Goal: Task Accomplishment & Management: Manage account settings

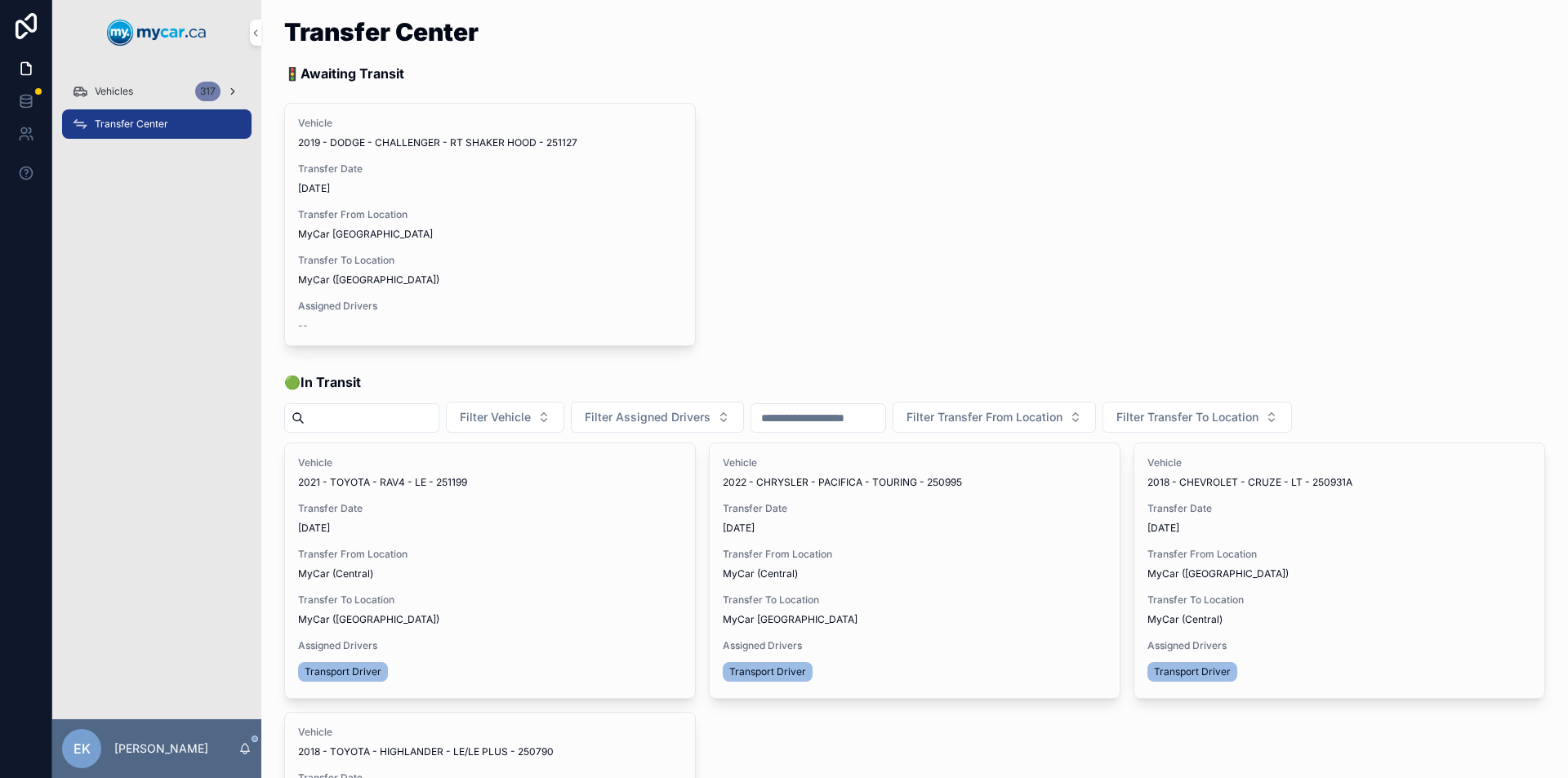
click at [108, 92] on span "Vehicles" at bounding box center [114, 92] width 39 height 14
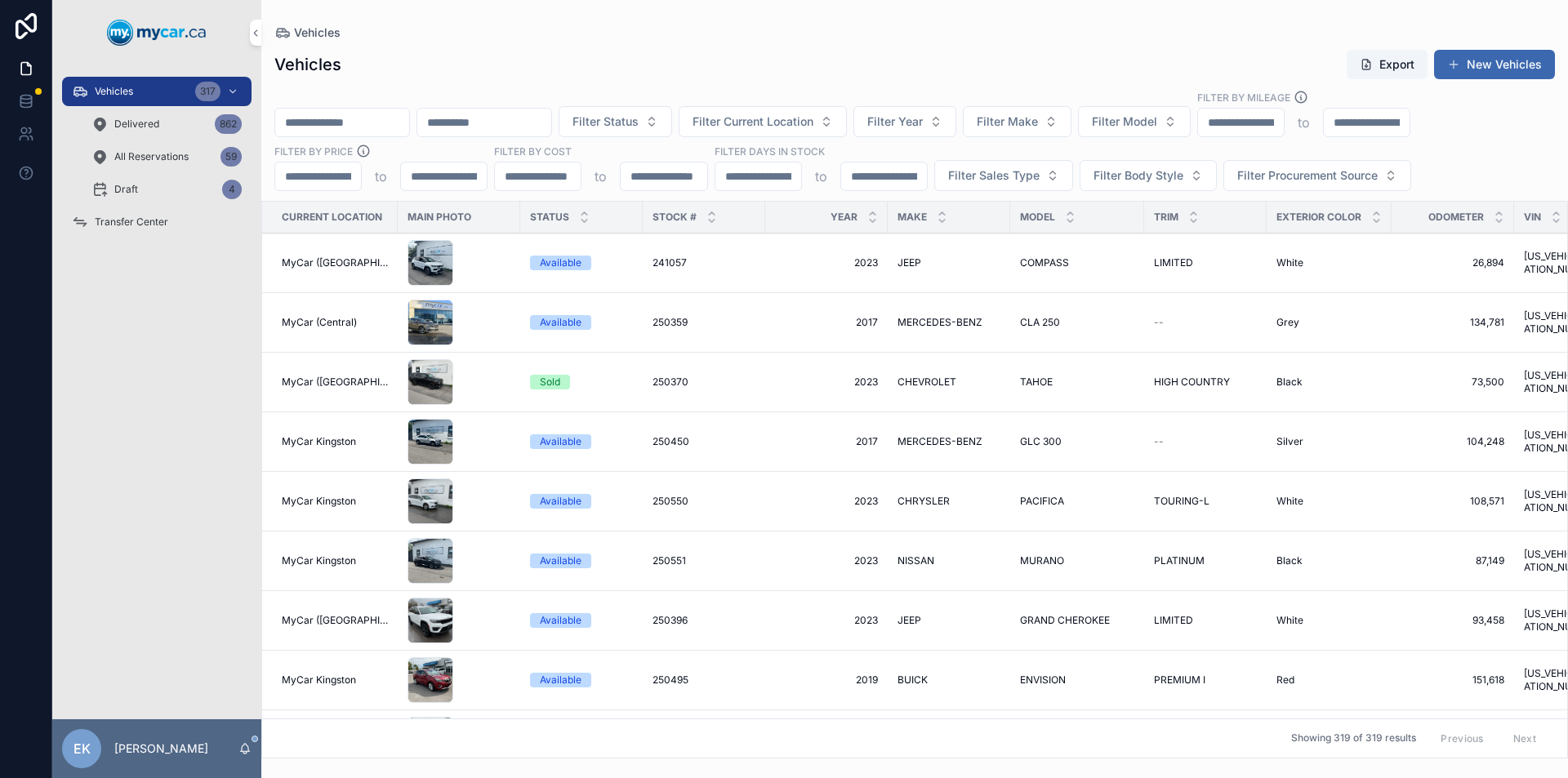
click at [295, 119] on input "scrollable content" at bounding box center [342, 123] width 134 height 23
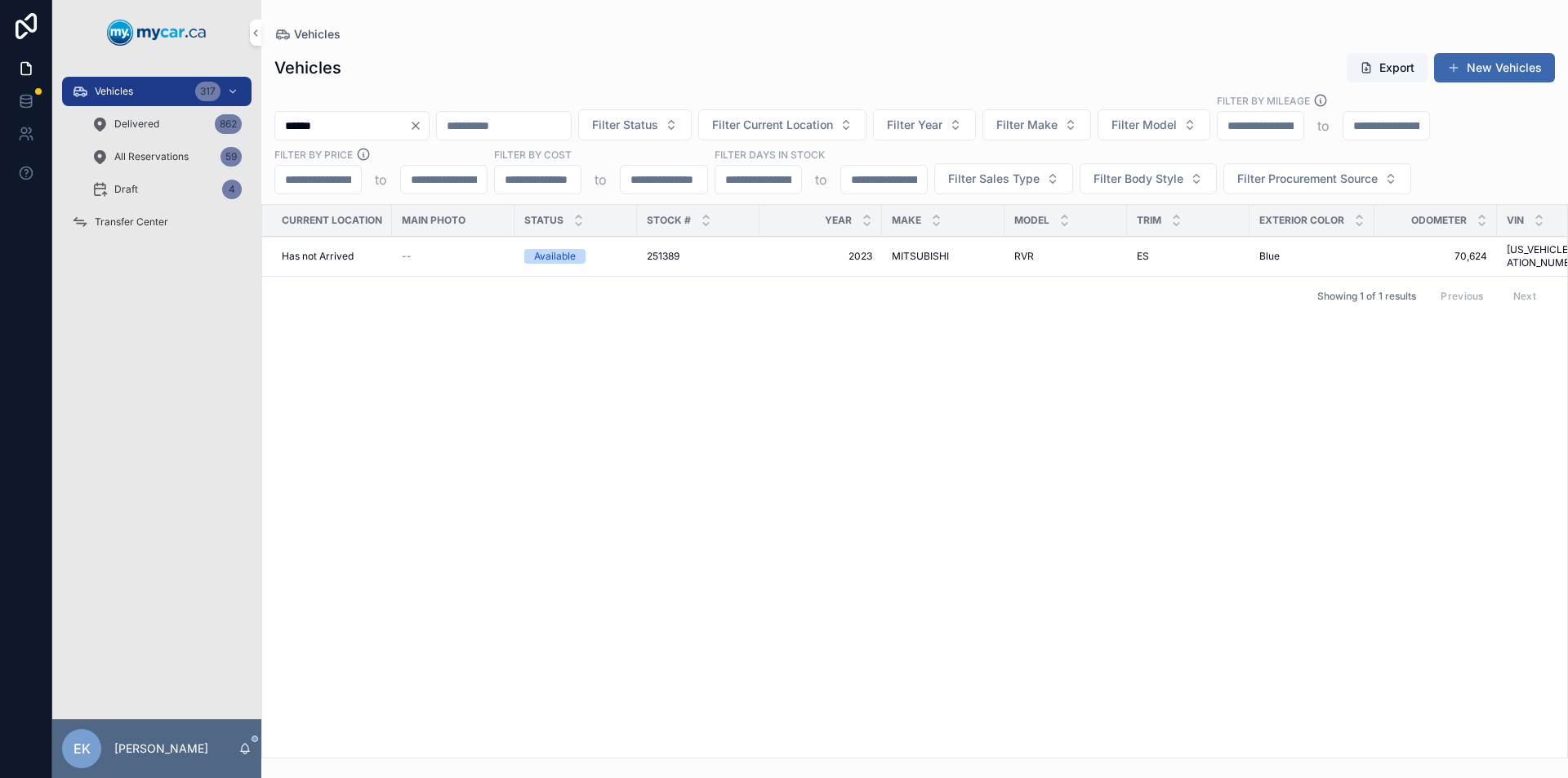
type input "******"
click at [914, 252] on span "MITSUBISHI" at bounding box center [920, 257] width 57 height 14
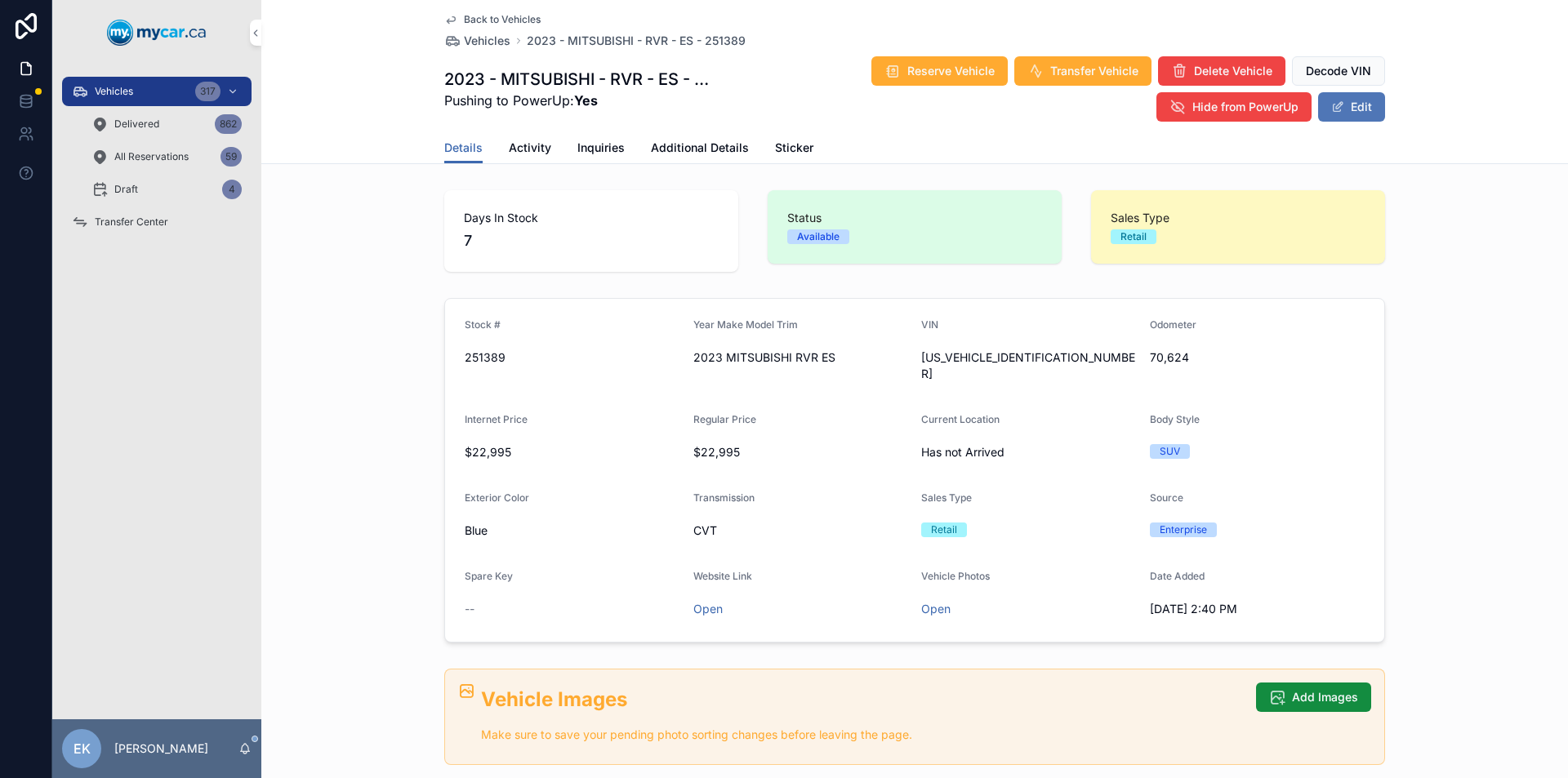
click at [1341, 112] on button "Edit" at bounding box center [1351, 106] width 67 height 29
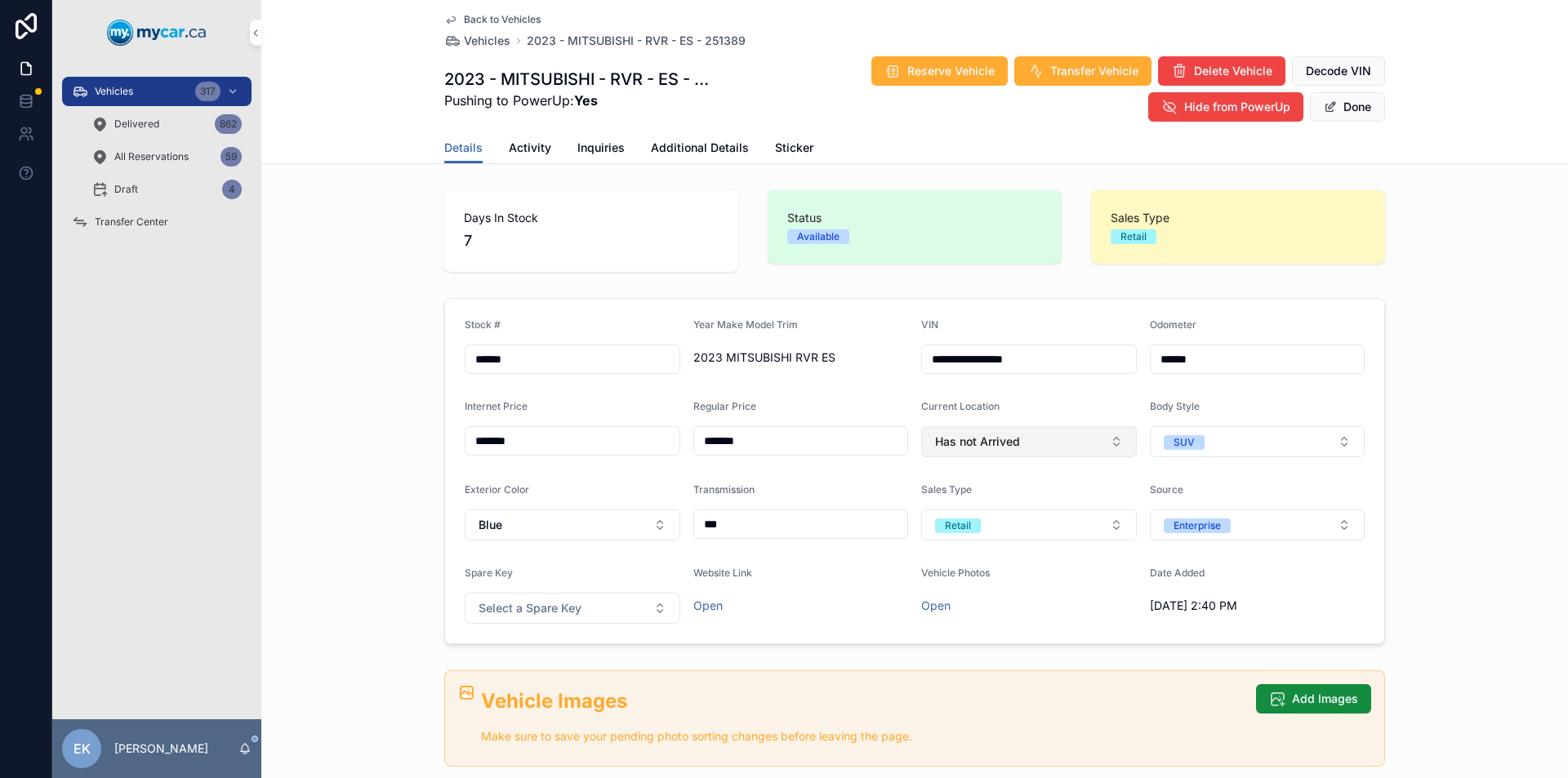
click at [989, 443] on span "Has not Arrived" at bounding box center [977, 442] width 85 height 16
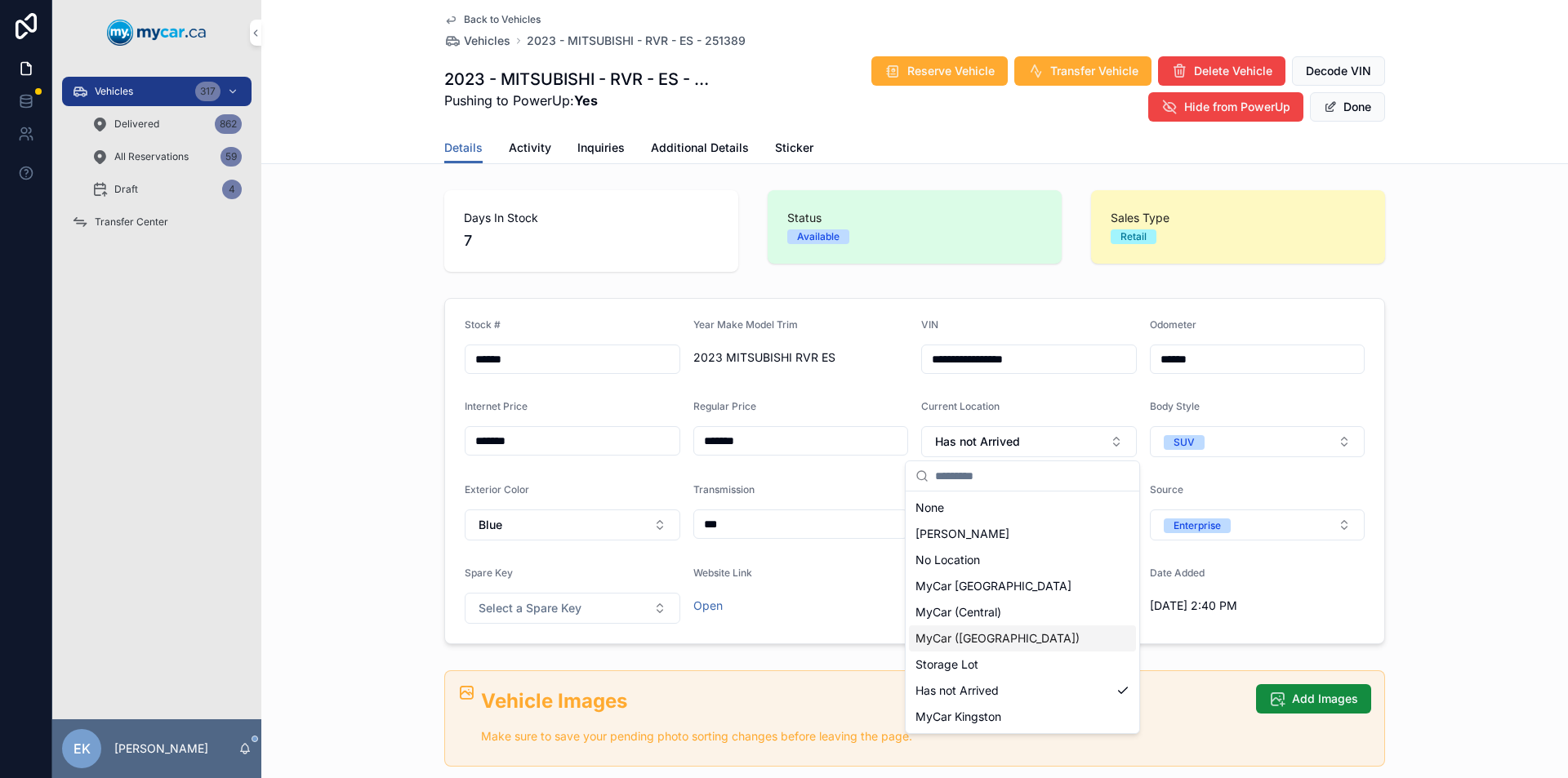
click at [949, 635] on span "MyCar ([GEOGRAPHIC_DATA])" at bounding box center [998, 638] width 164 height 16
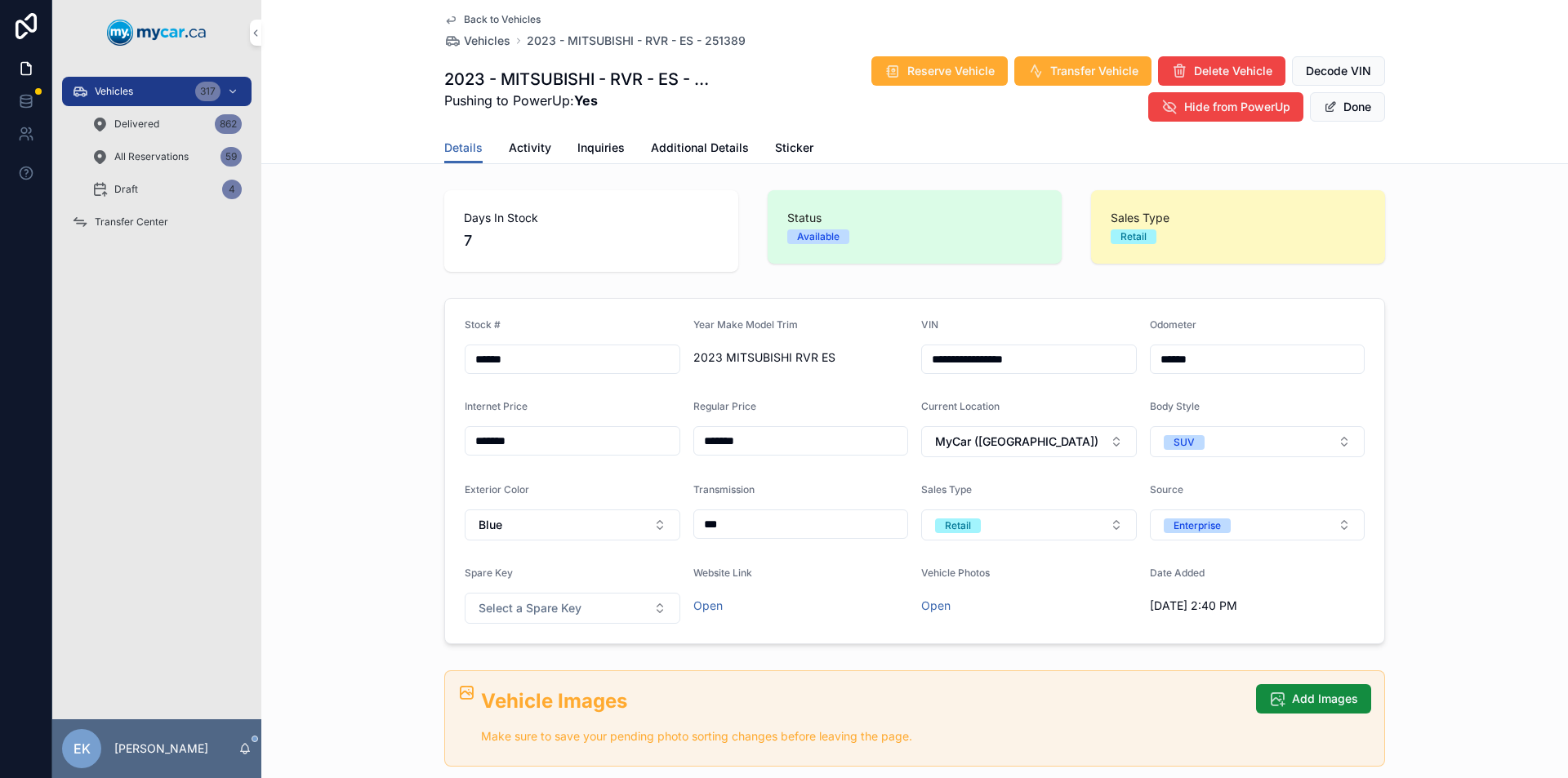
click at [672, 148] on span "Additional Details" at bounding box center [699, 147] width 98 height 16
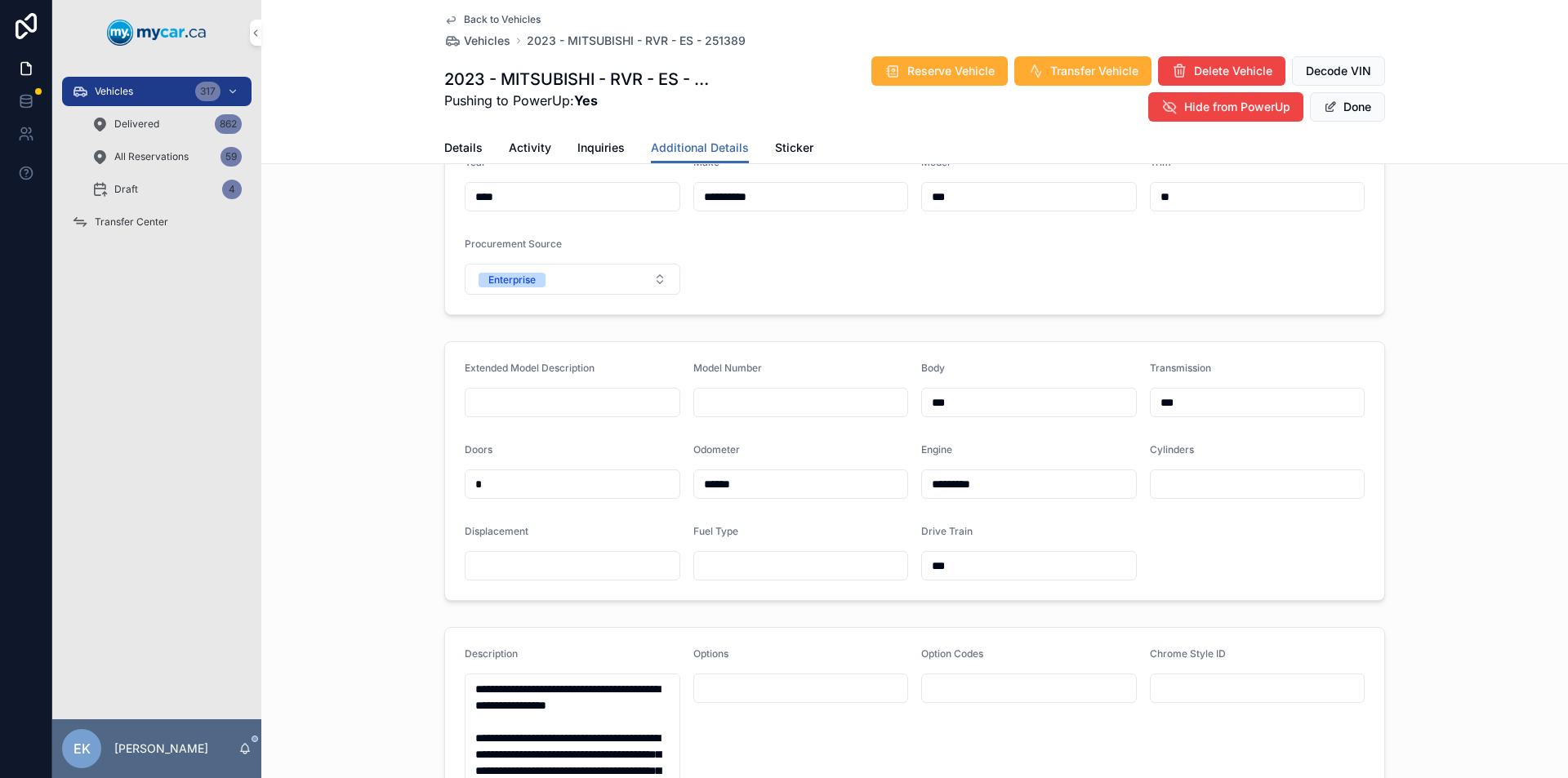
scroll to position [163, 0]
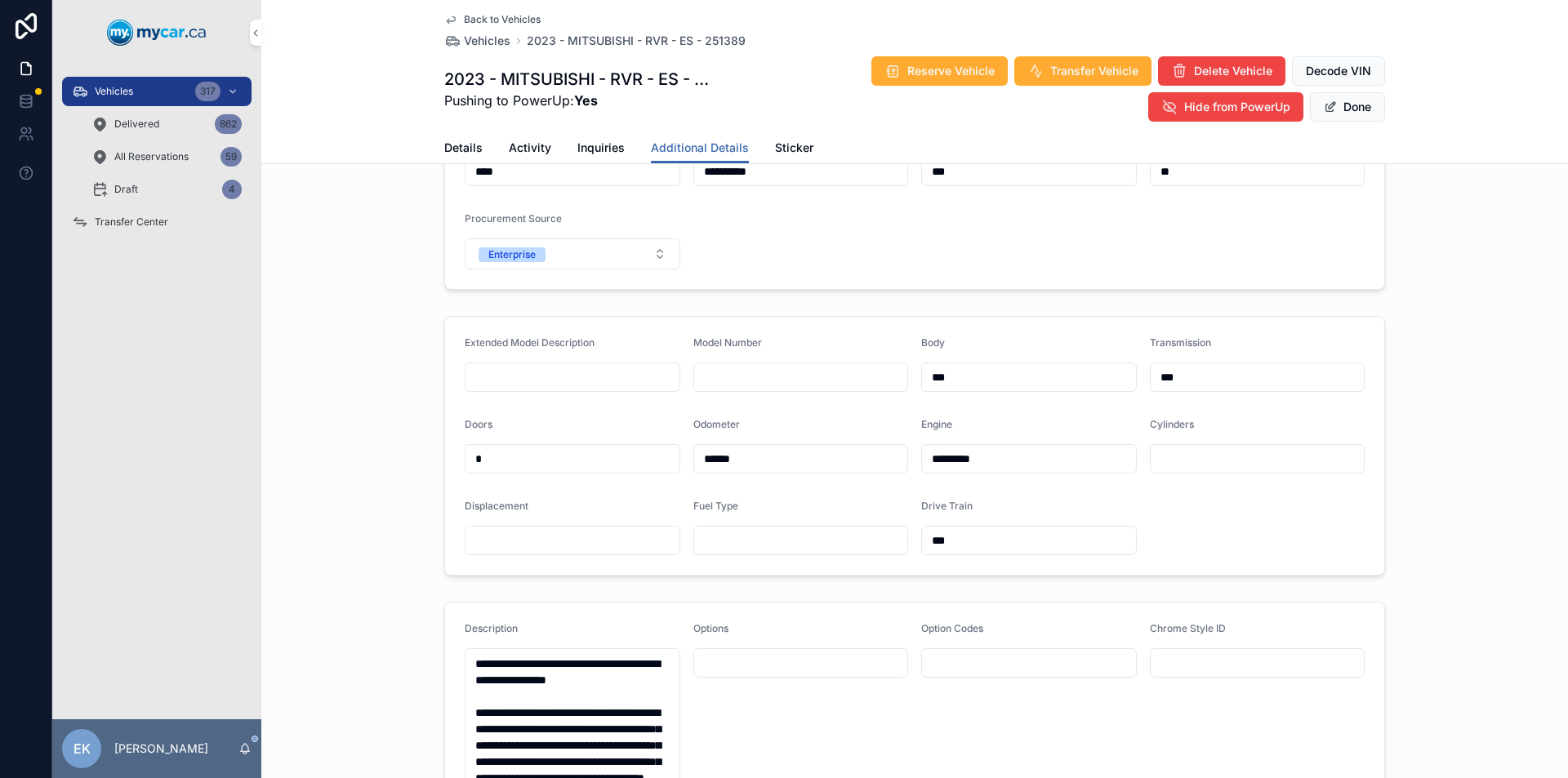
click at [736, 452] on input "******" at bounding box center [800, 459] width 214 height 23
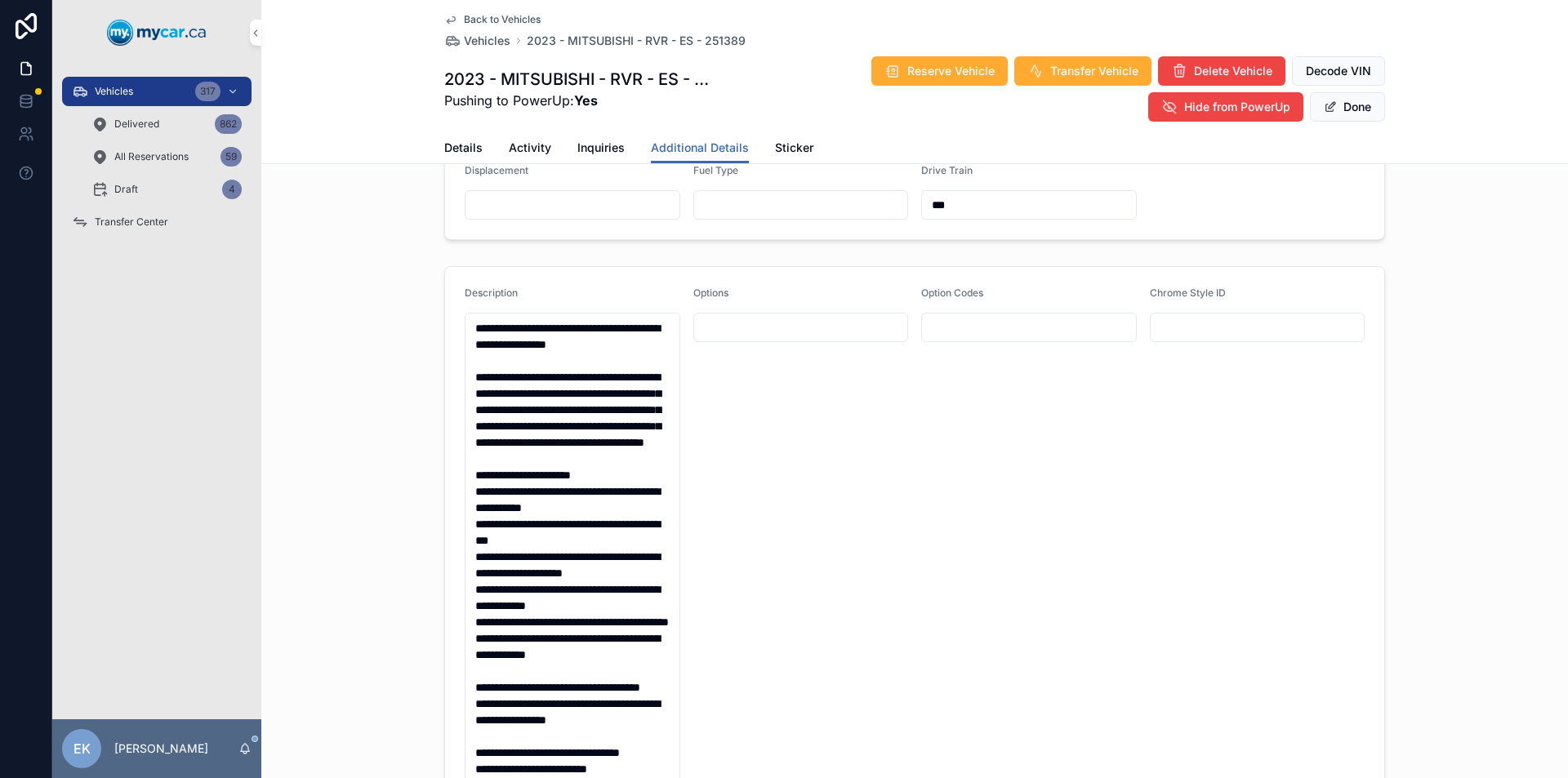
scroll to position [490, 0]
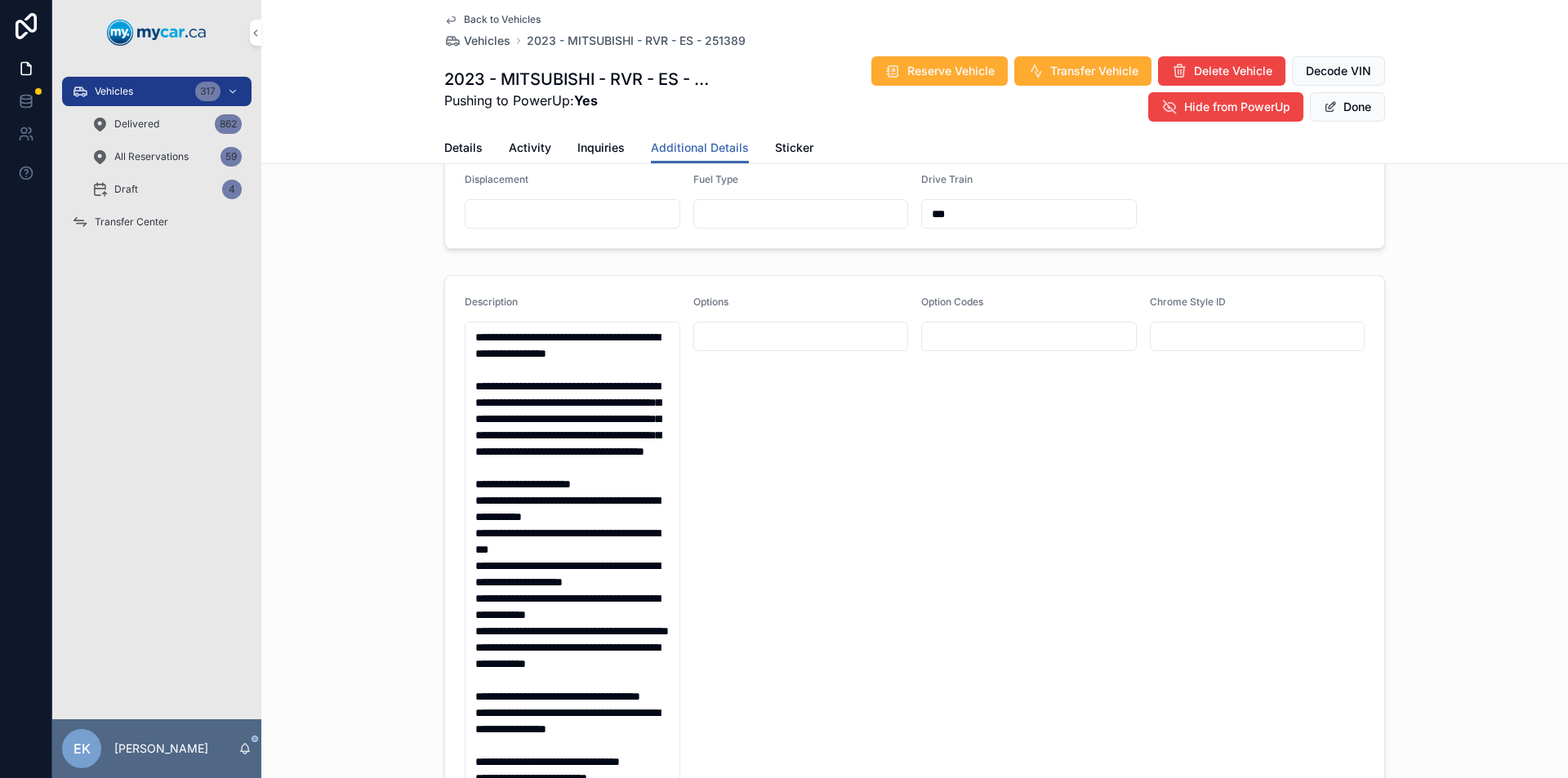
type input "******"
click at [517, 466] on textarea "**********" at bounding box center [572, 574] width 216 height 504
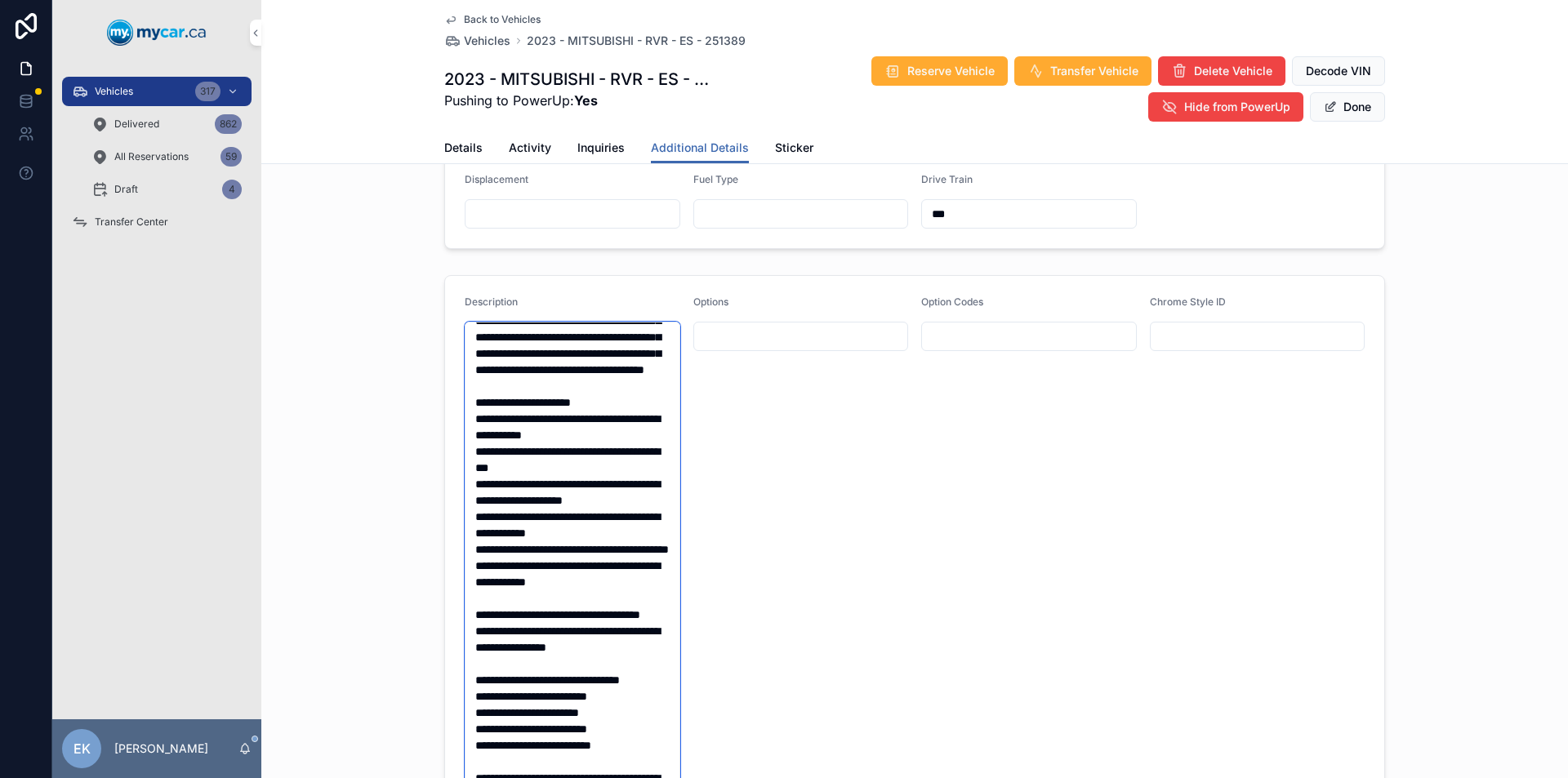
scroll to position [163, 0]
click at [470, 627] on textarea "**********" at bounding box center [572, 574] width 216 height 504
click at [519, 502] on textarea "**********" at bounding box center [572, 574] width 216 height 504
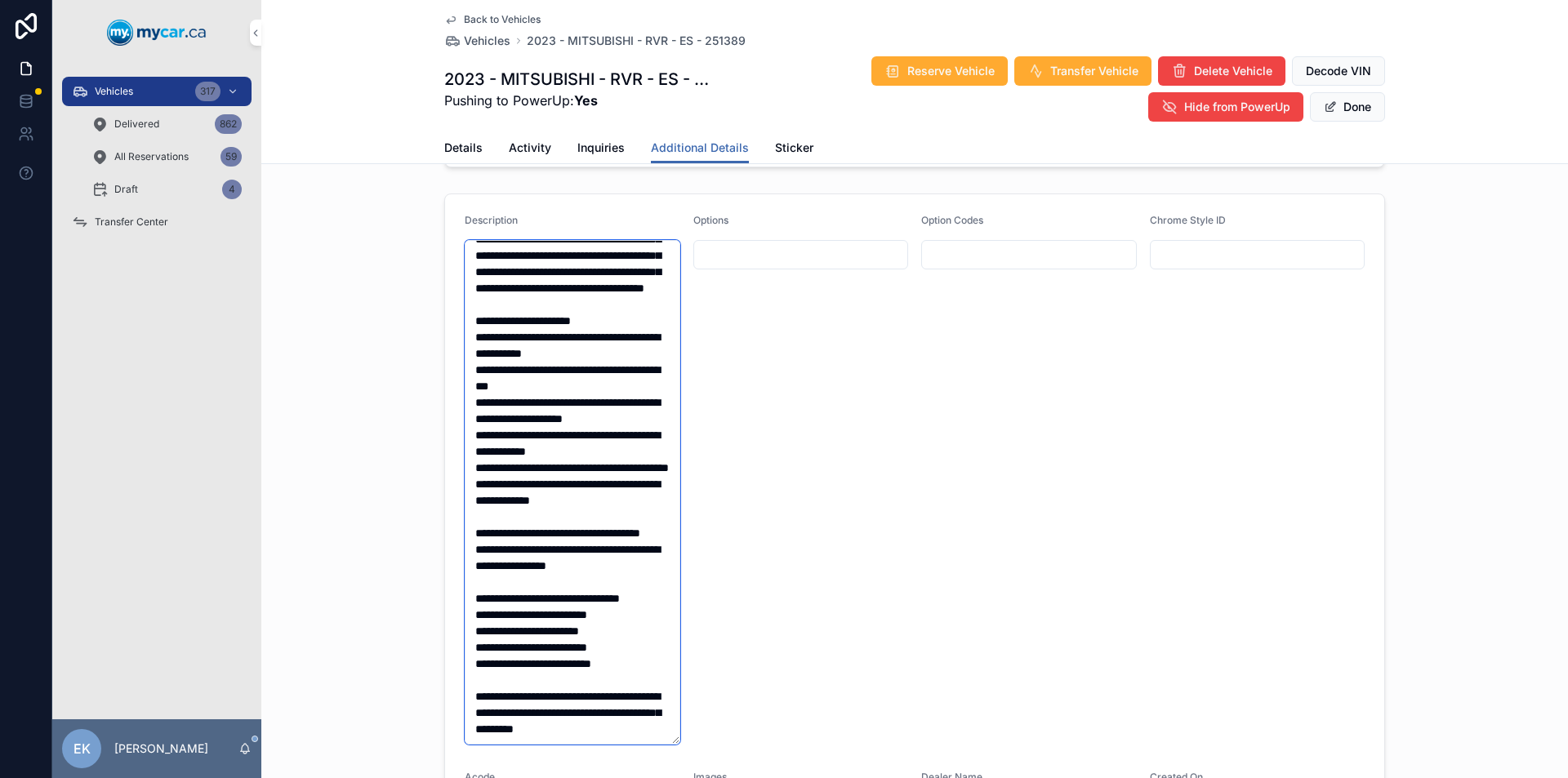
scroll to position [196, 0]
click at [631, 530] on textarea "**********" at bounding box center [572, 492] width 216 height 504
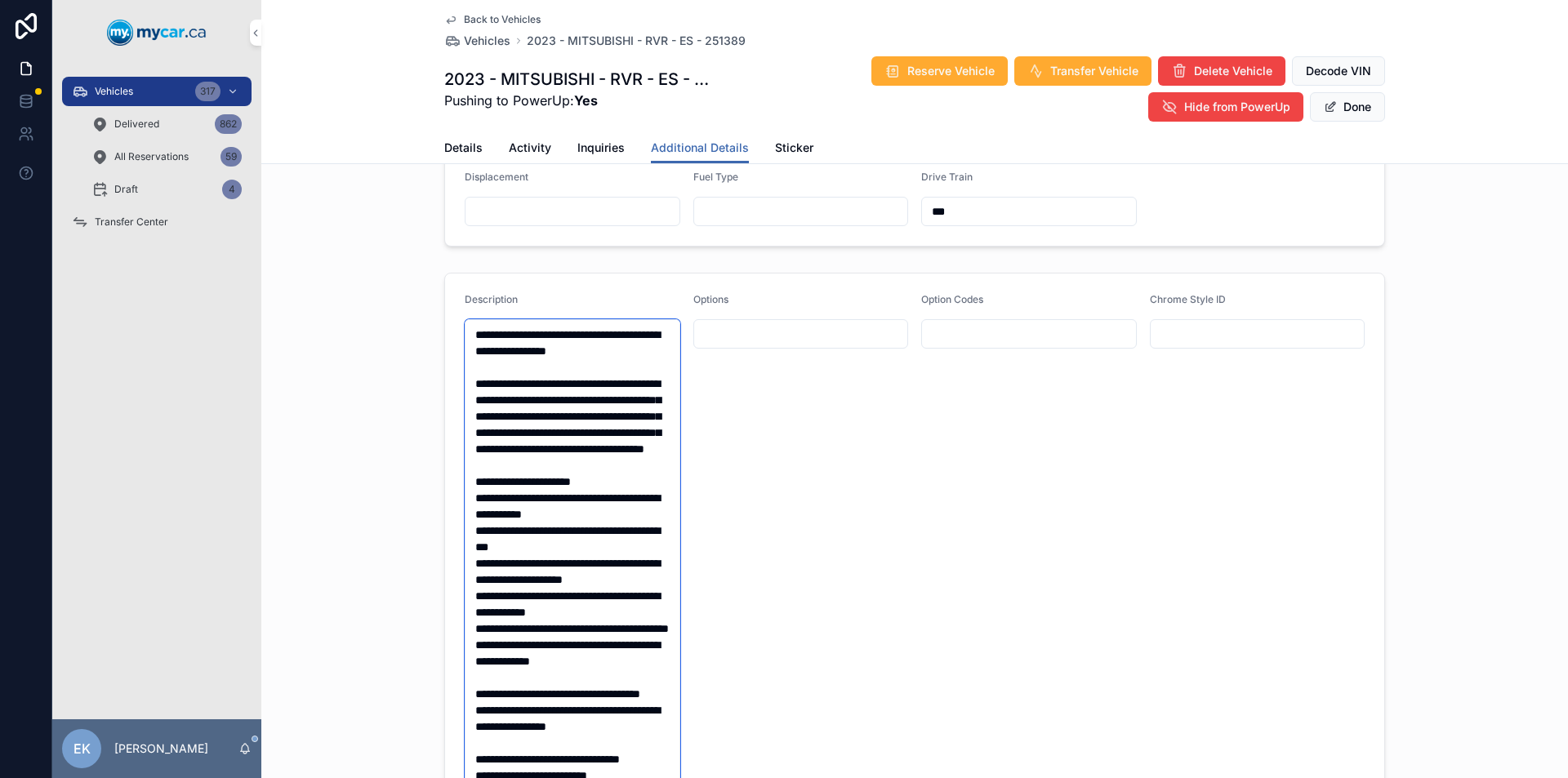
scroll to position [571, 0]
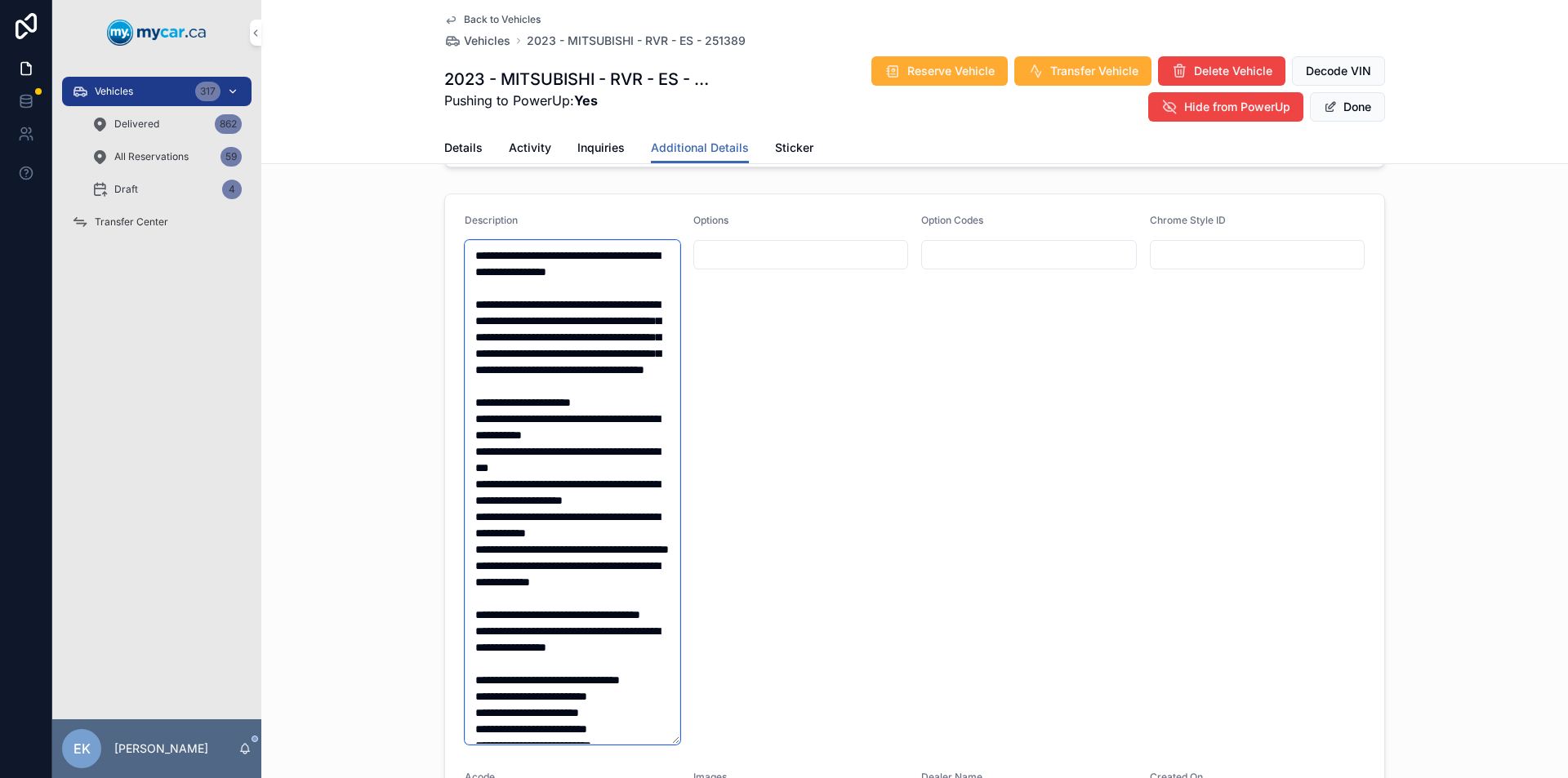
type textarea "**********"
click at [233, 87] on icon "scrollable content" at bounding box center [233, 92] width 12 height 12
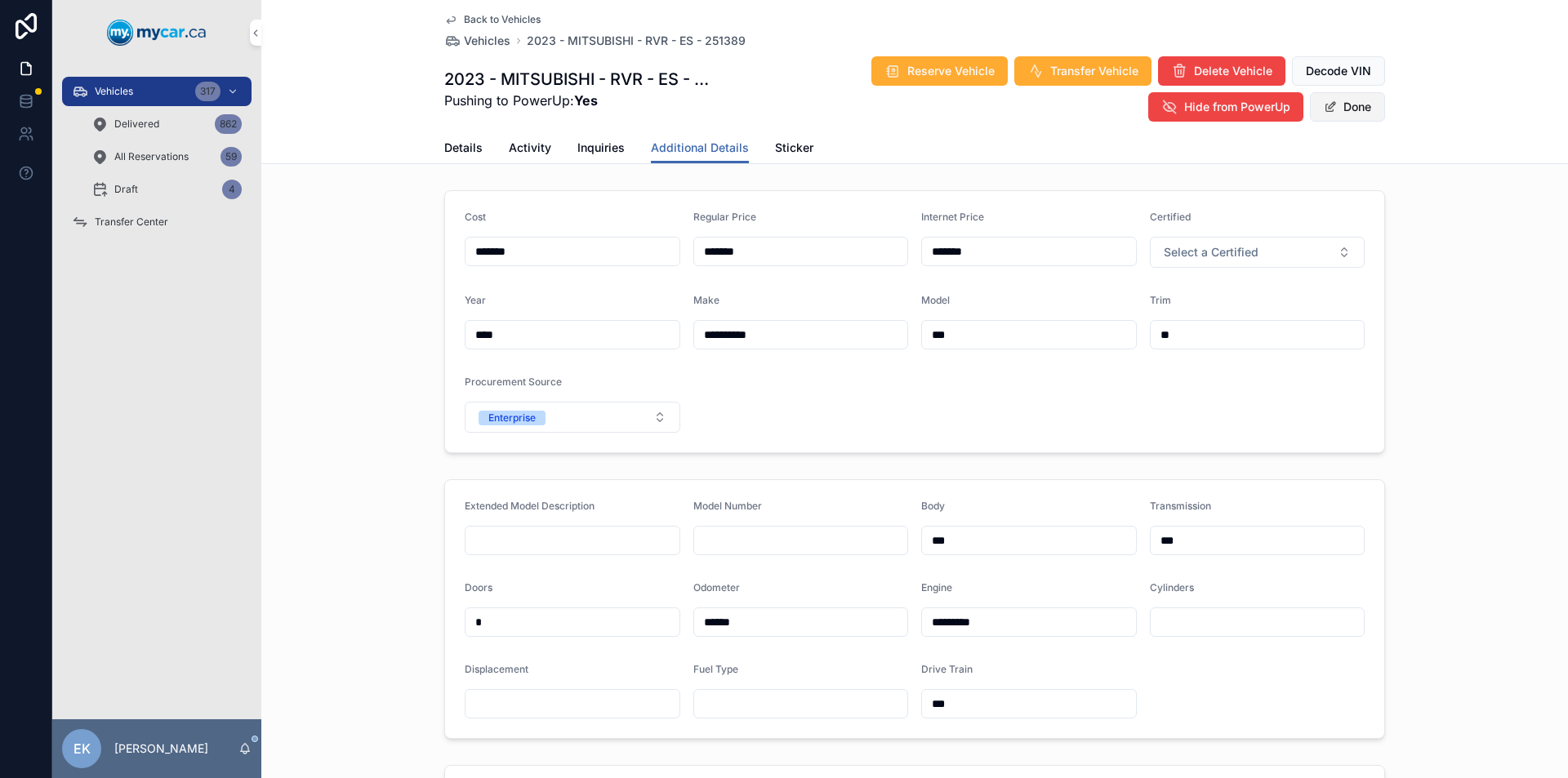
click at [1334, 108] on button "Done" at bounding box center [1348, 106] width 75 height 29
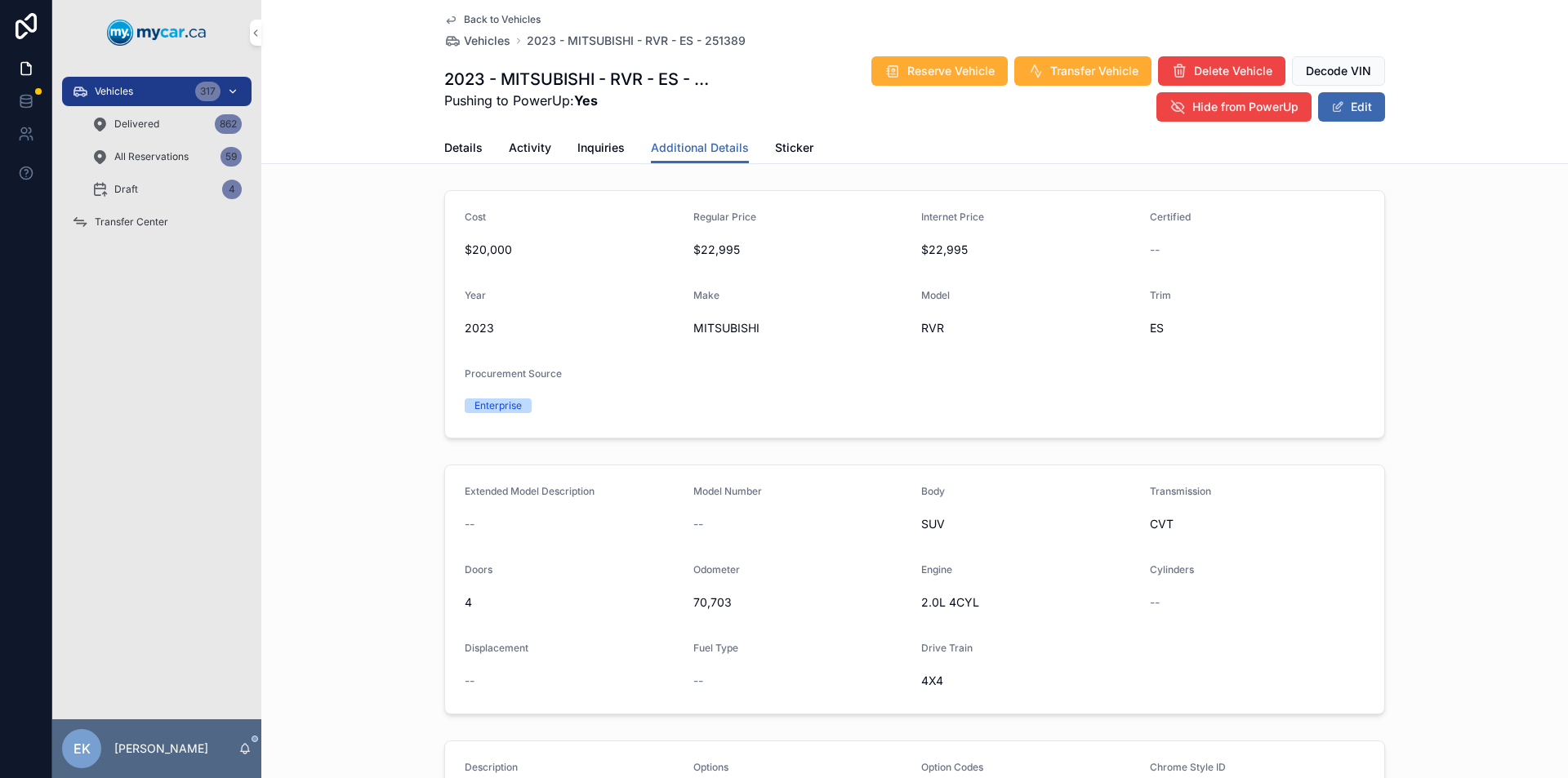
click at [162, 88] on div "Vehicles 317" at bounding box center [157, 91] width 170 height 26
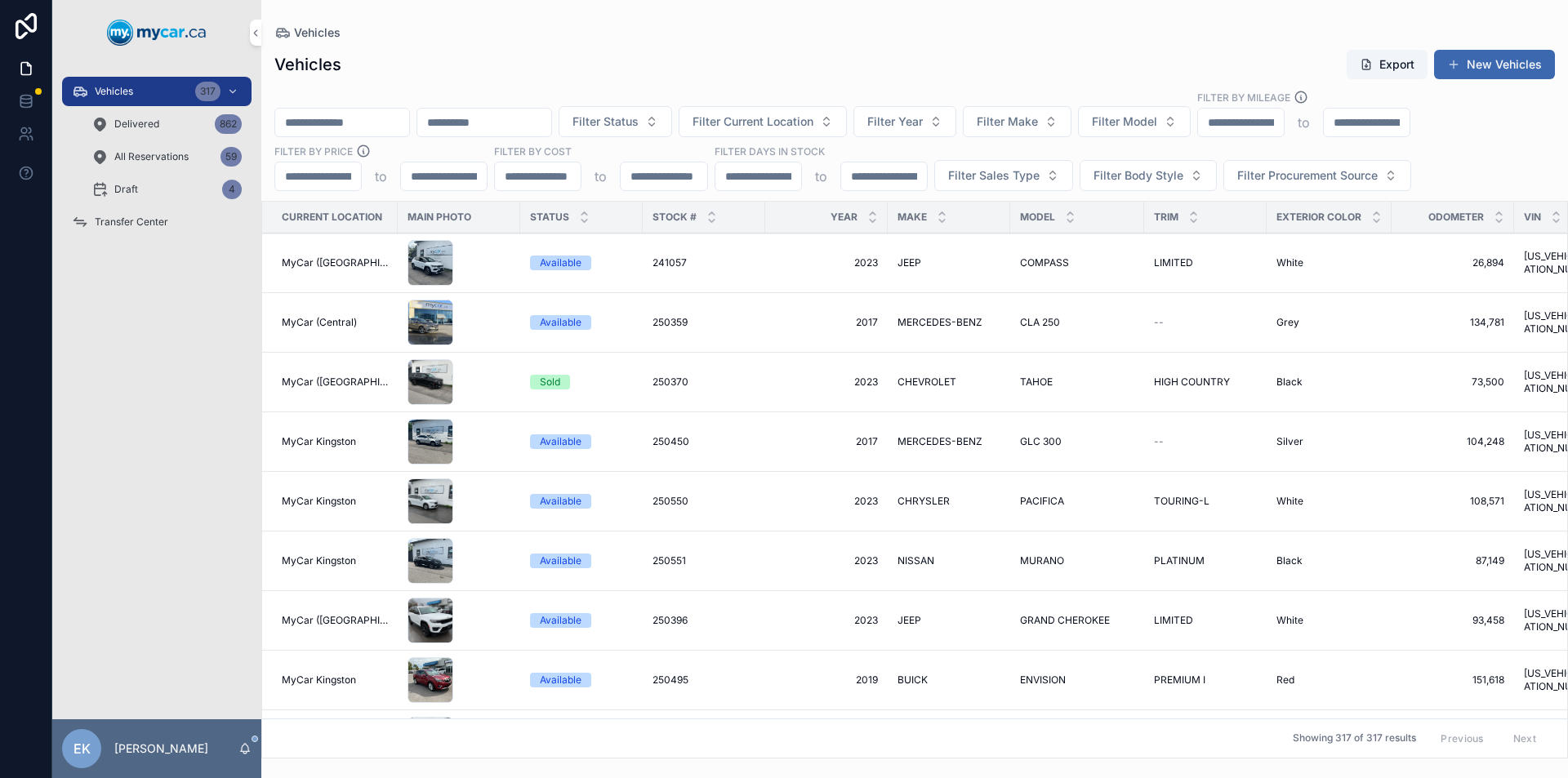
click at [319, 444] on span "MyCar Kingston" at bounding box center [319, 442] width 74 height 14
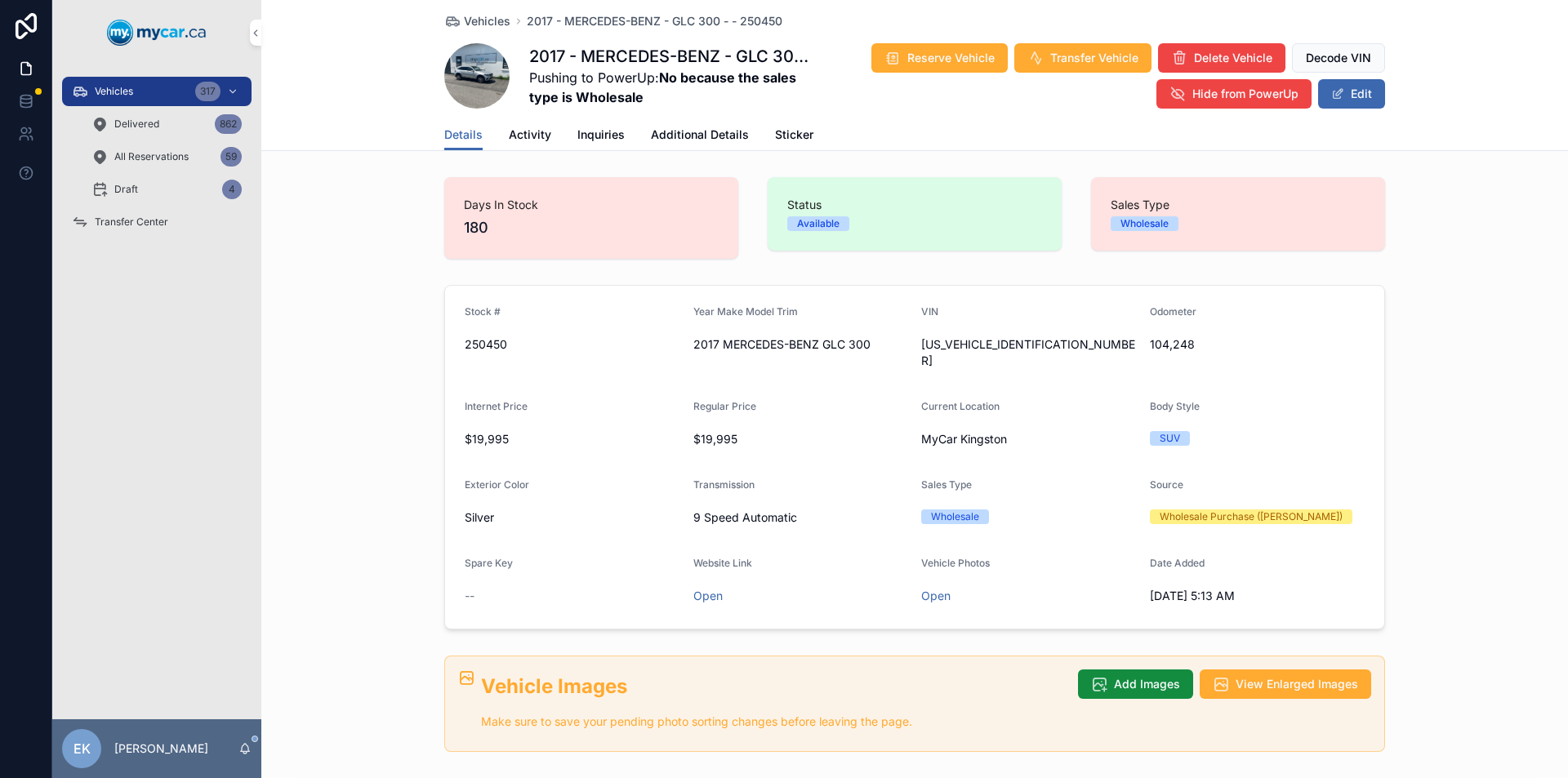
click at [700, 130] on span "Additional Details" at bounding box center [699, 134] width 98 height 16
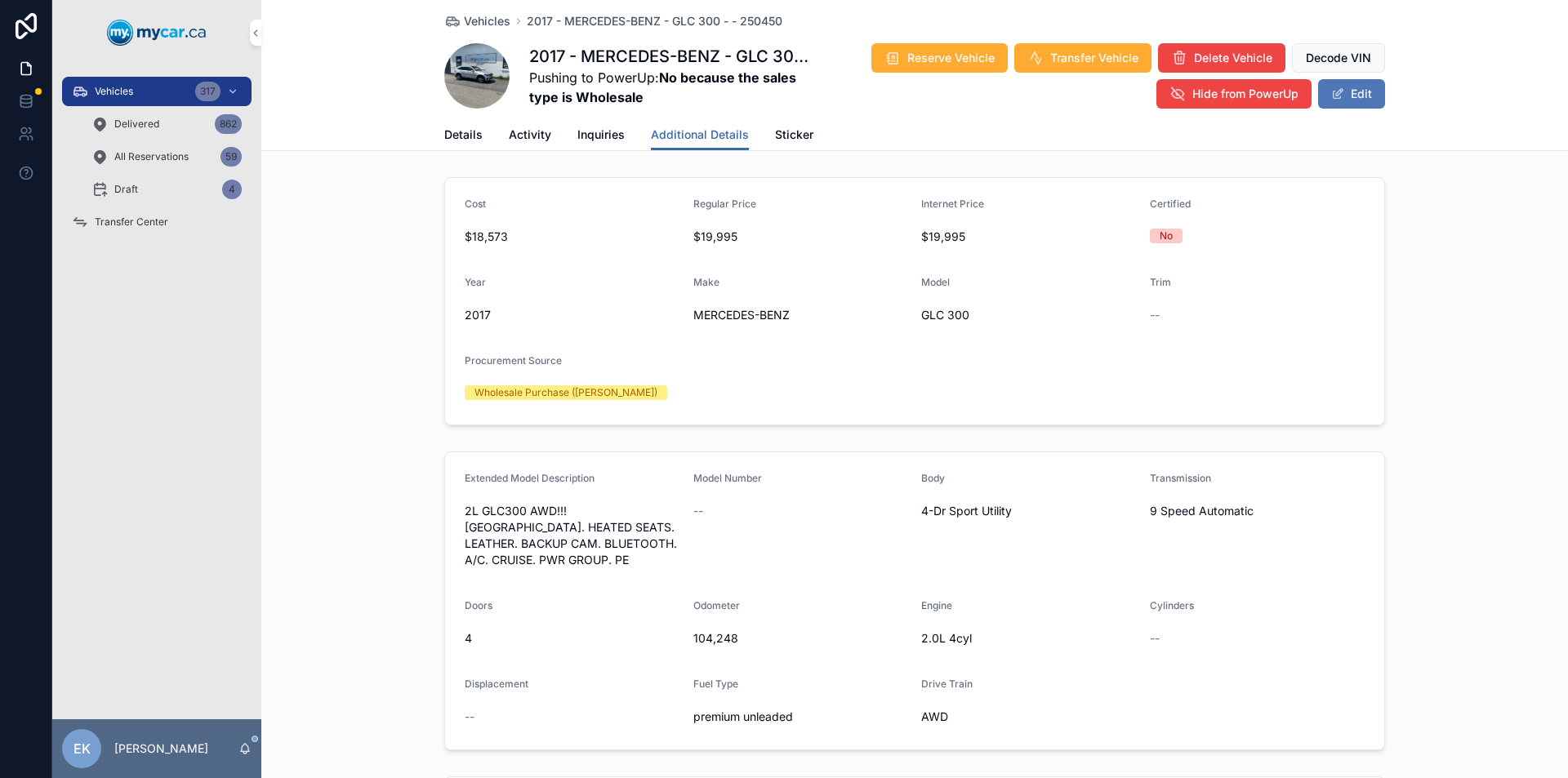
click at [1354, 99] on button "Edit" at bounding box center [1351, 94] width 67 height 29
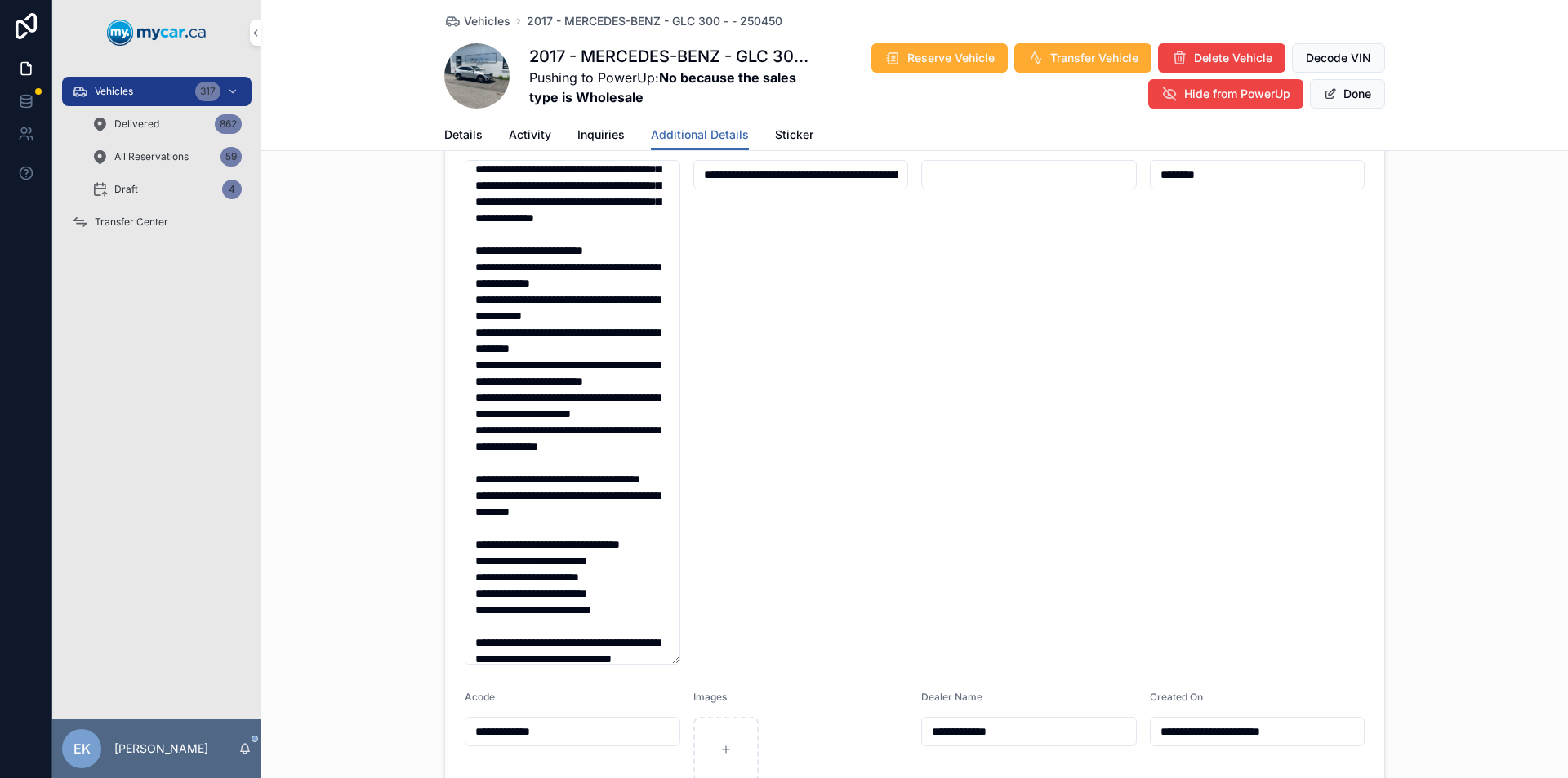
scroll to position [163, 0]
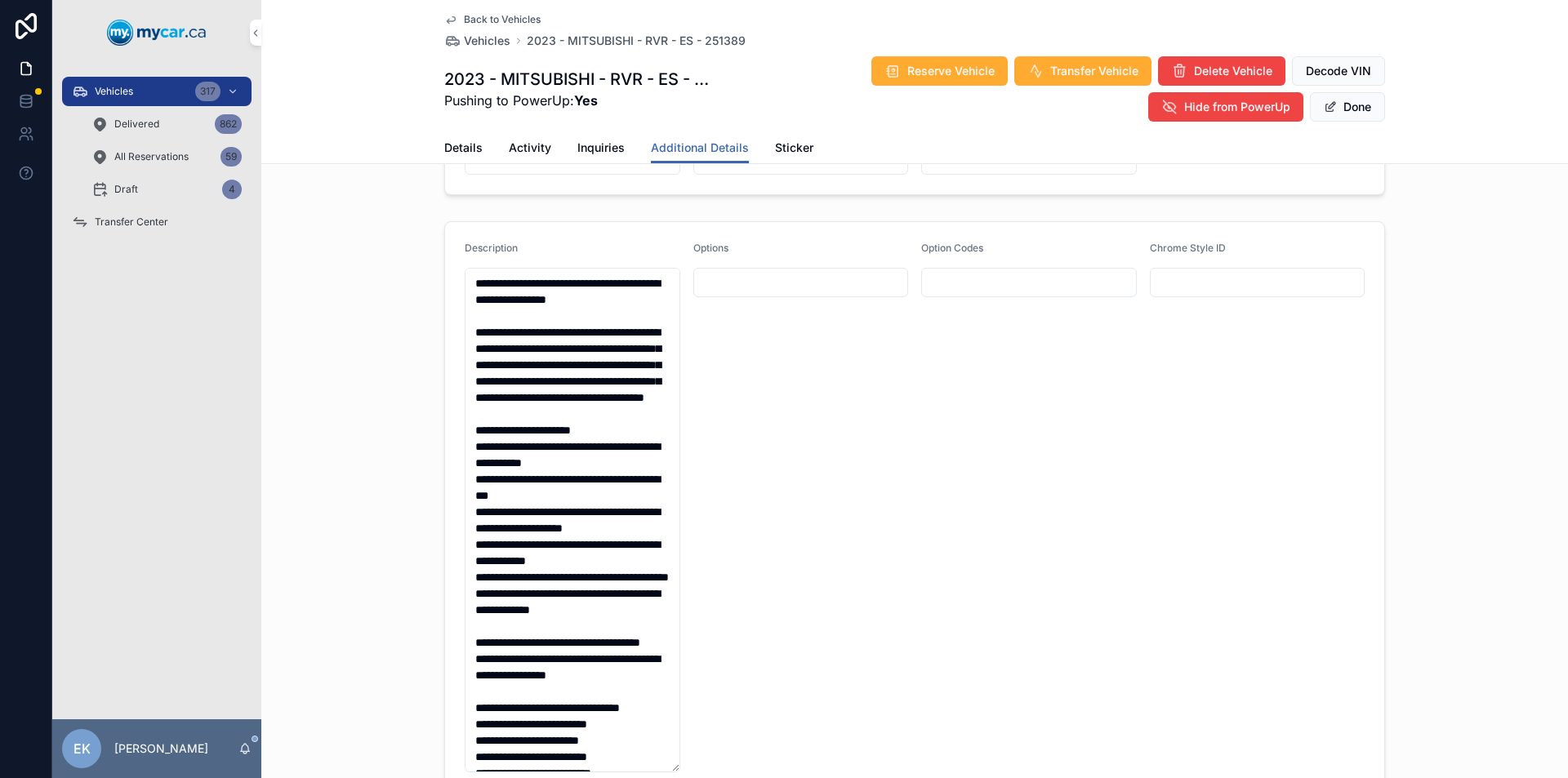
scroll to position [571, 0]
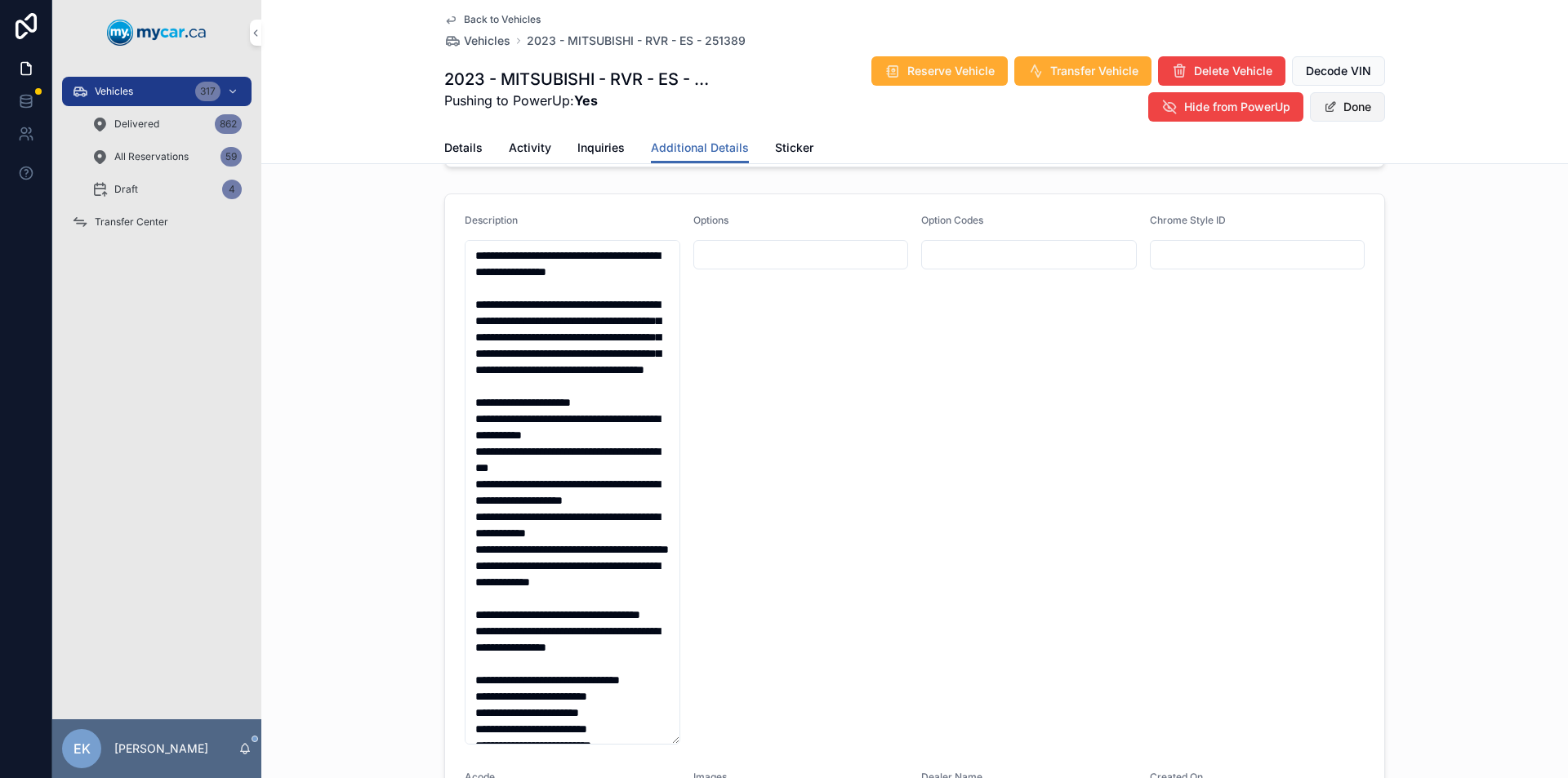
click at [1346, 104] on button "Done" at bounding box center [1348, 106] width 75 height 29
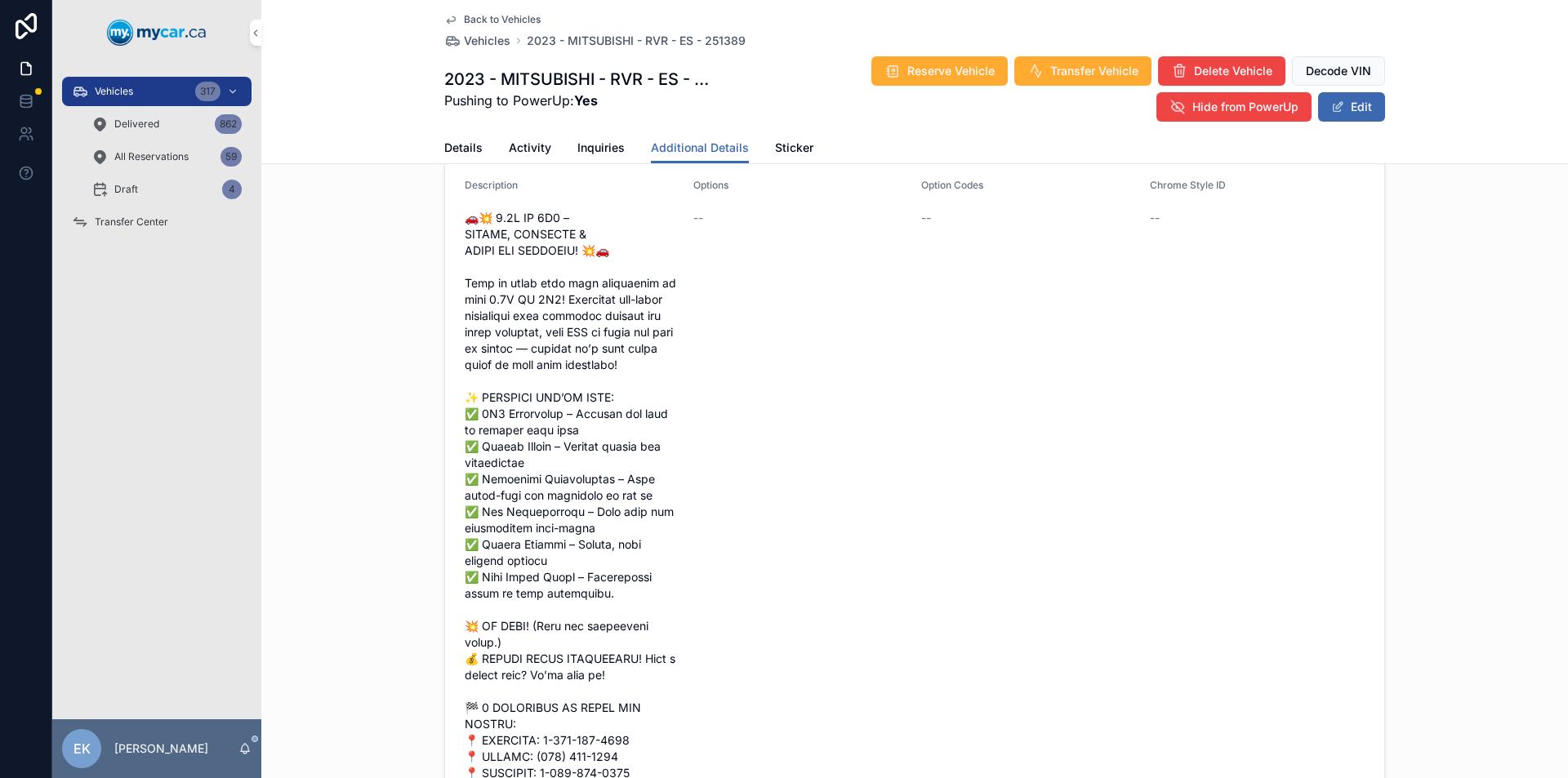
scroll to position [554, 0]
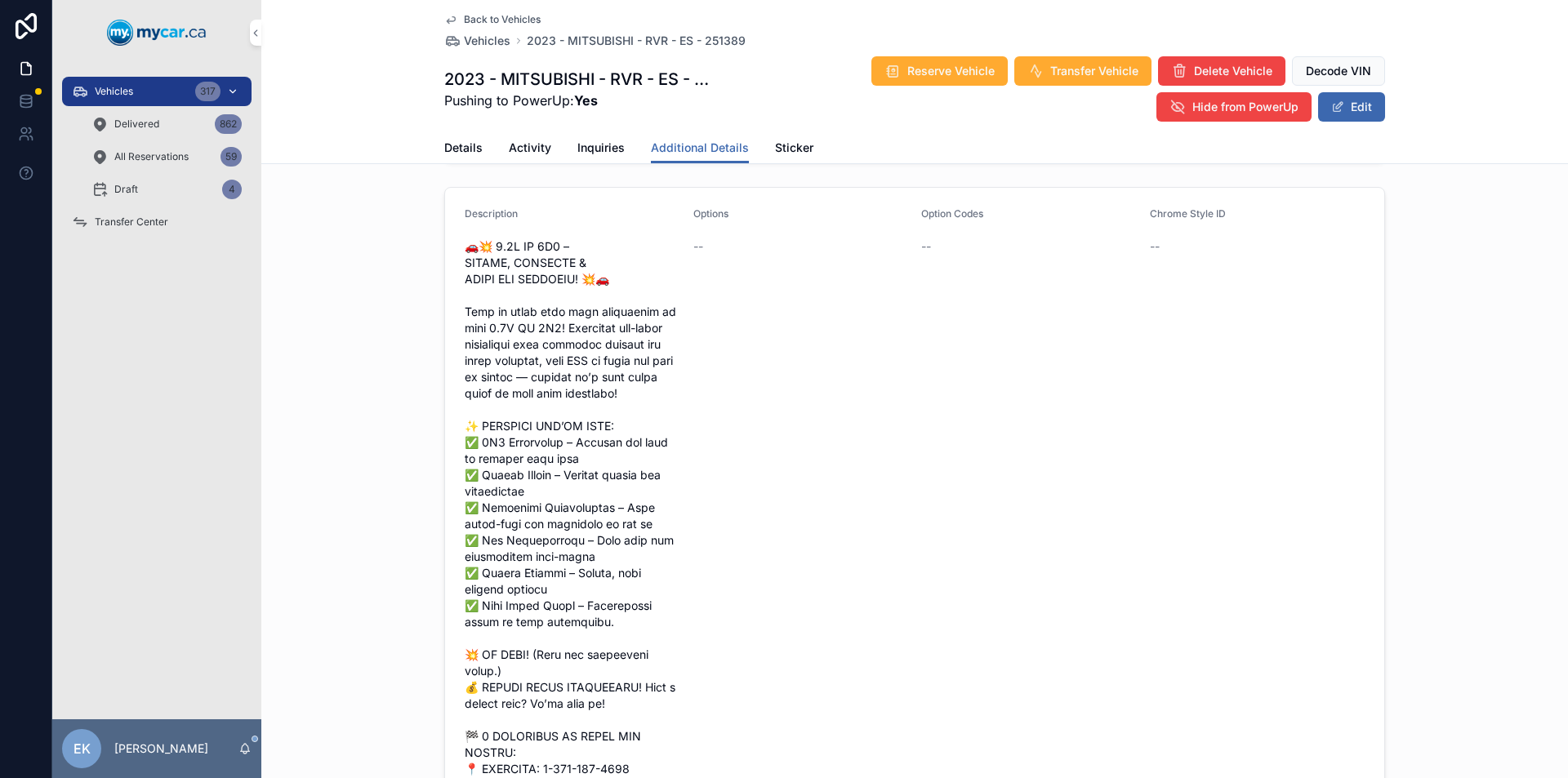
click at [128, 87] on span "Vehicles" at bounding box center [114, 92] width 39 height 14
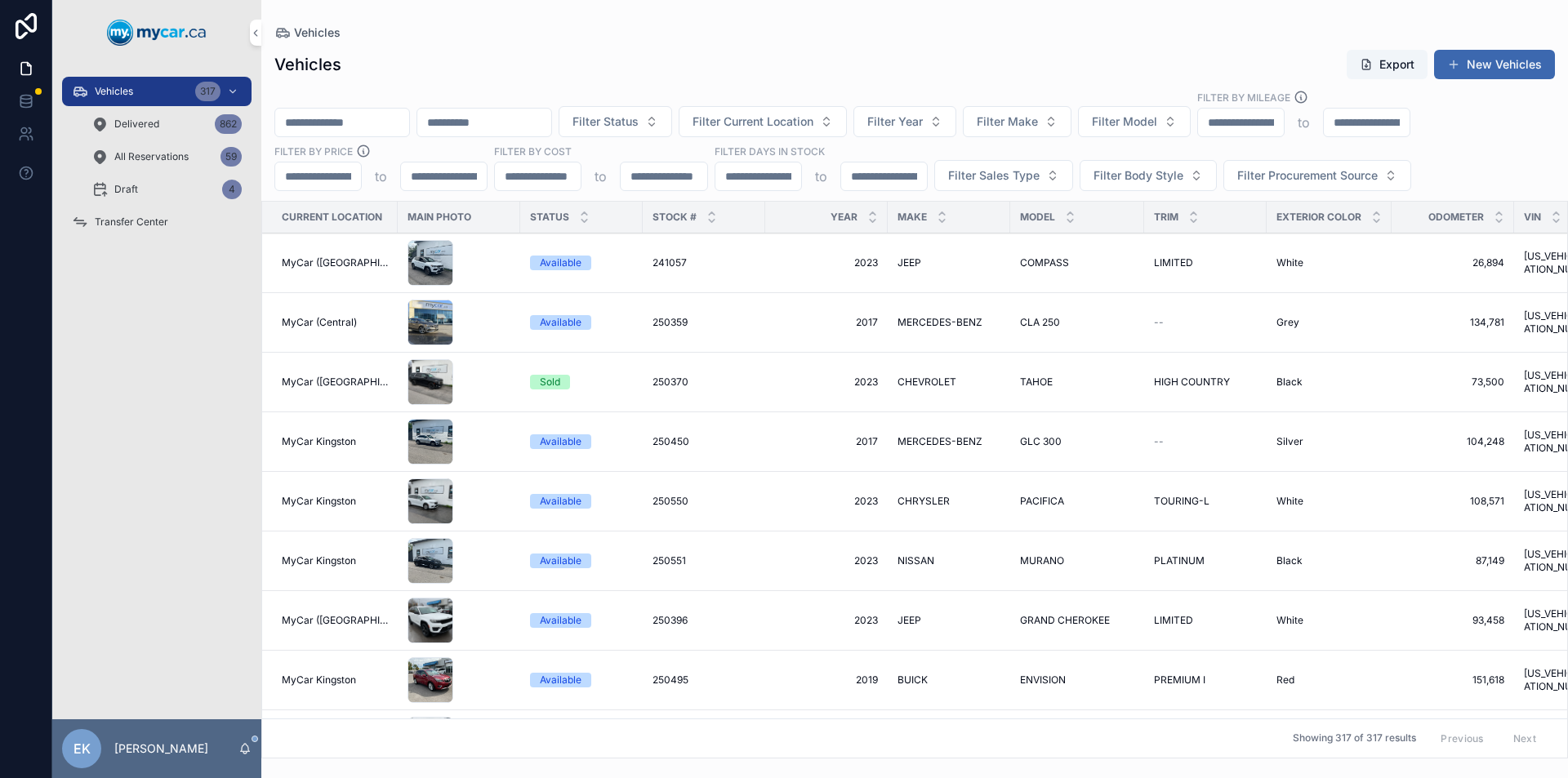
click at [336, 623] on span "MyCar ([GEOGRAPHIC_DATA])" at bounding box center [335, 620] width 106 height 14
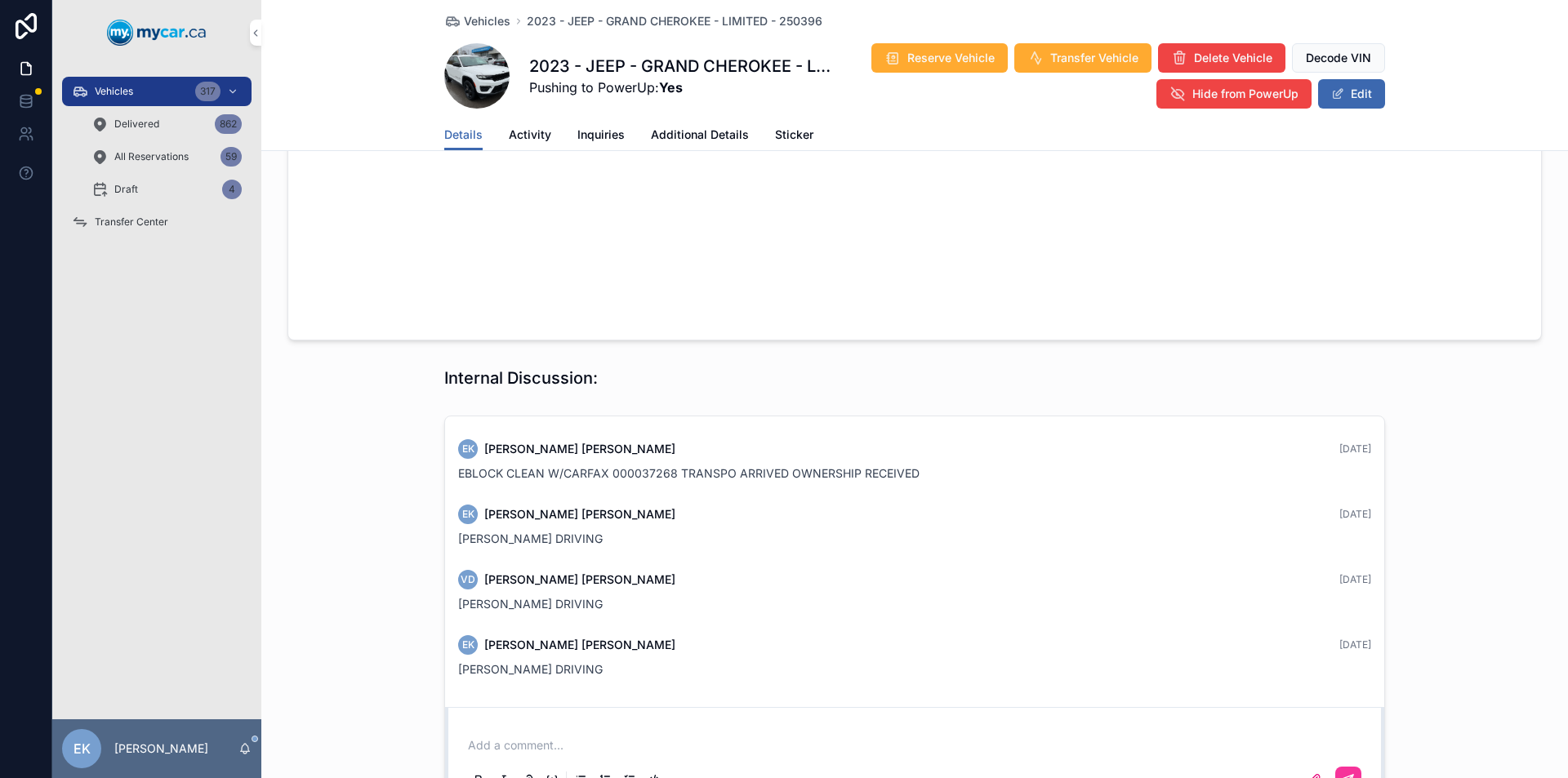
scroll to position [798, 0]
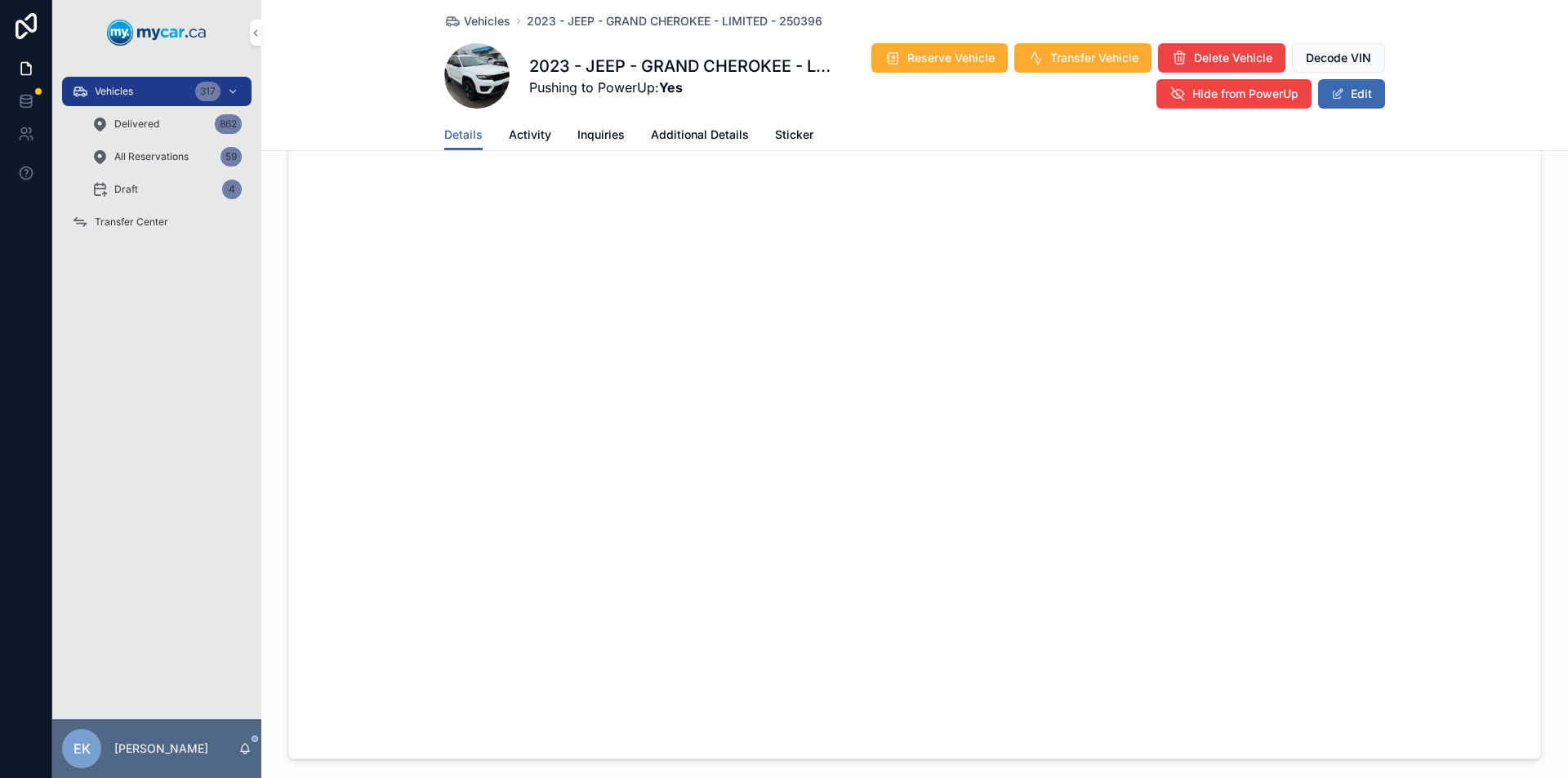
click at [677, 133] on span "Additional Details" at bounding box center [699, 134] width 98 height 16
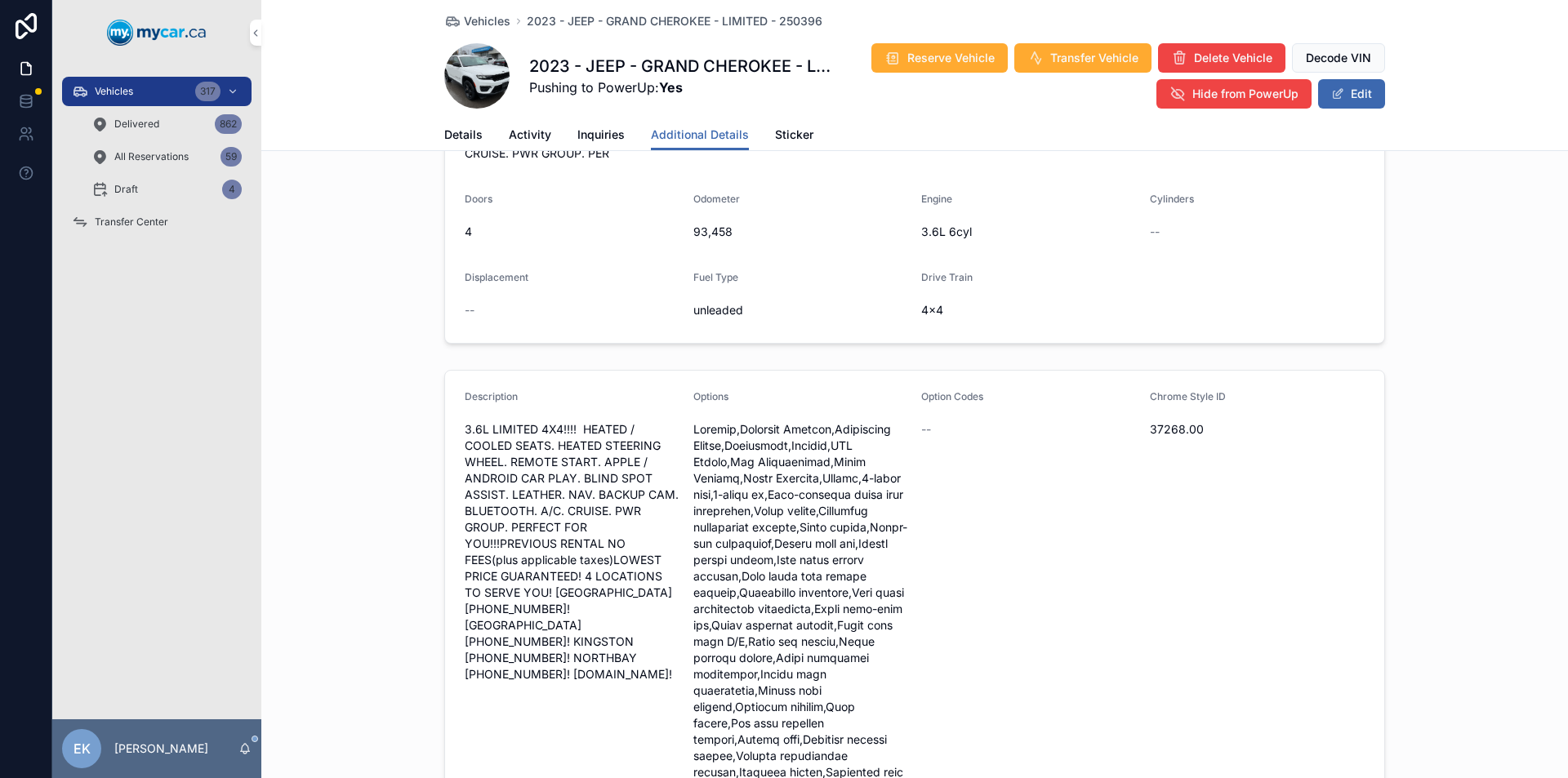
scroll to position [490, 0]
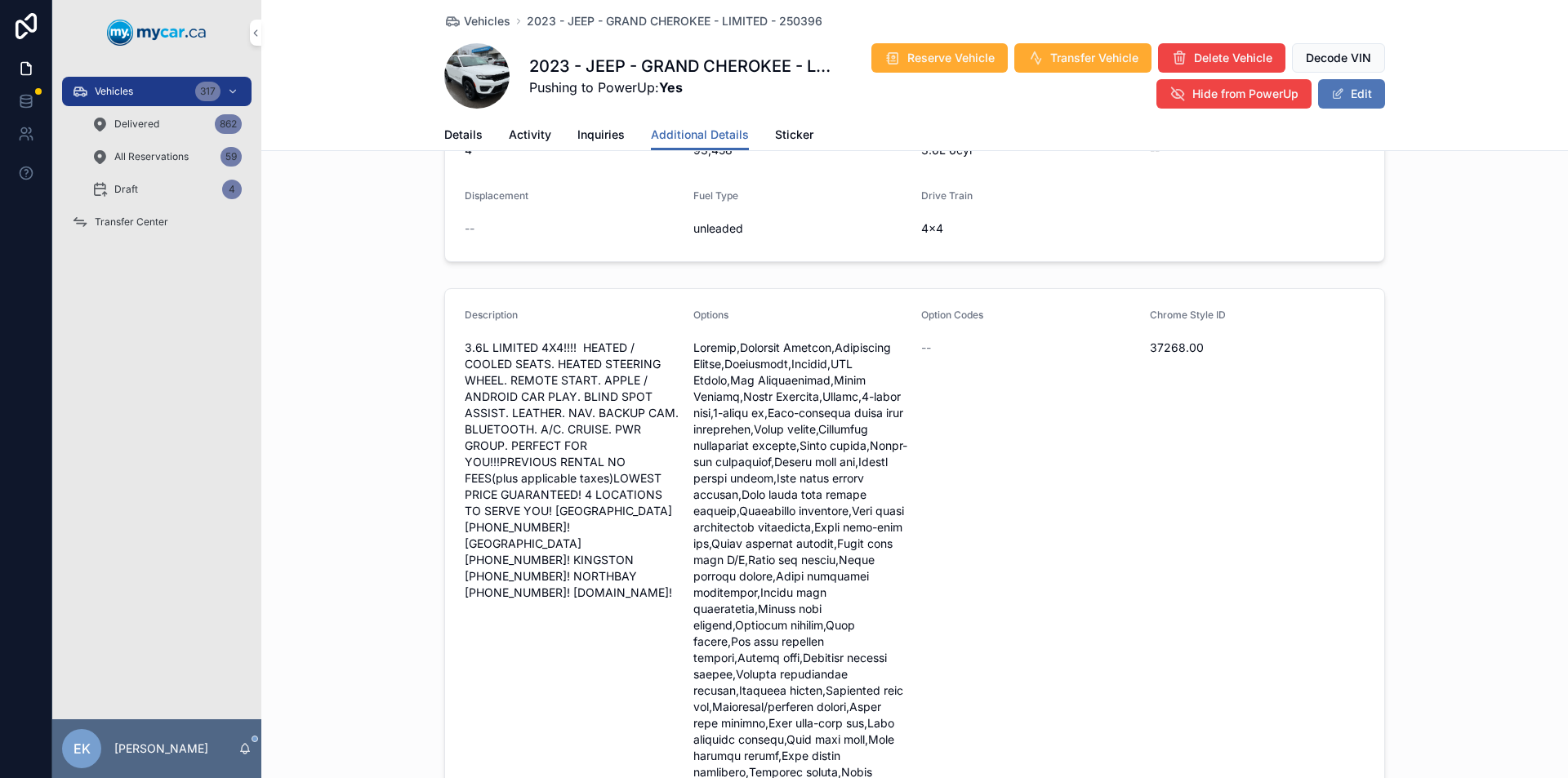
click at [1347, 98] on button "Edit" at bounding box center [1351, 94] width 67 height 29
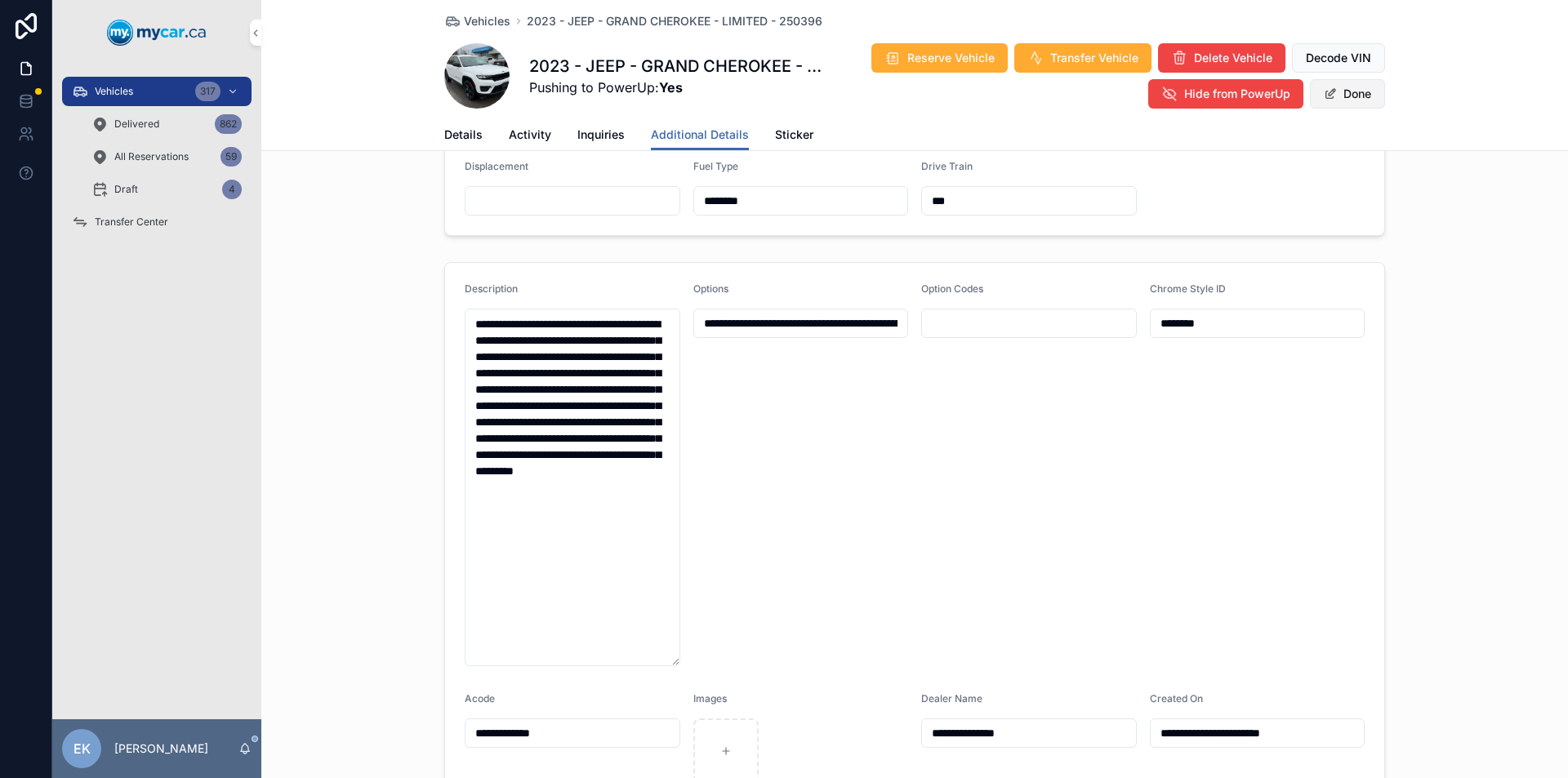
scroll to position [503, 0]
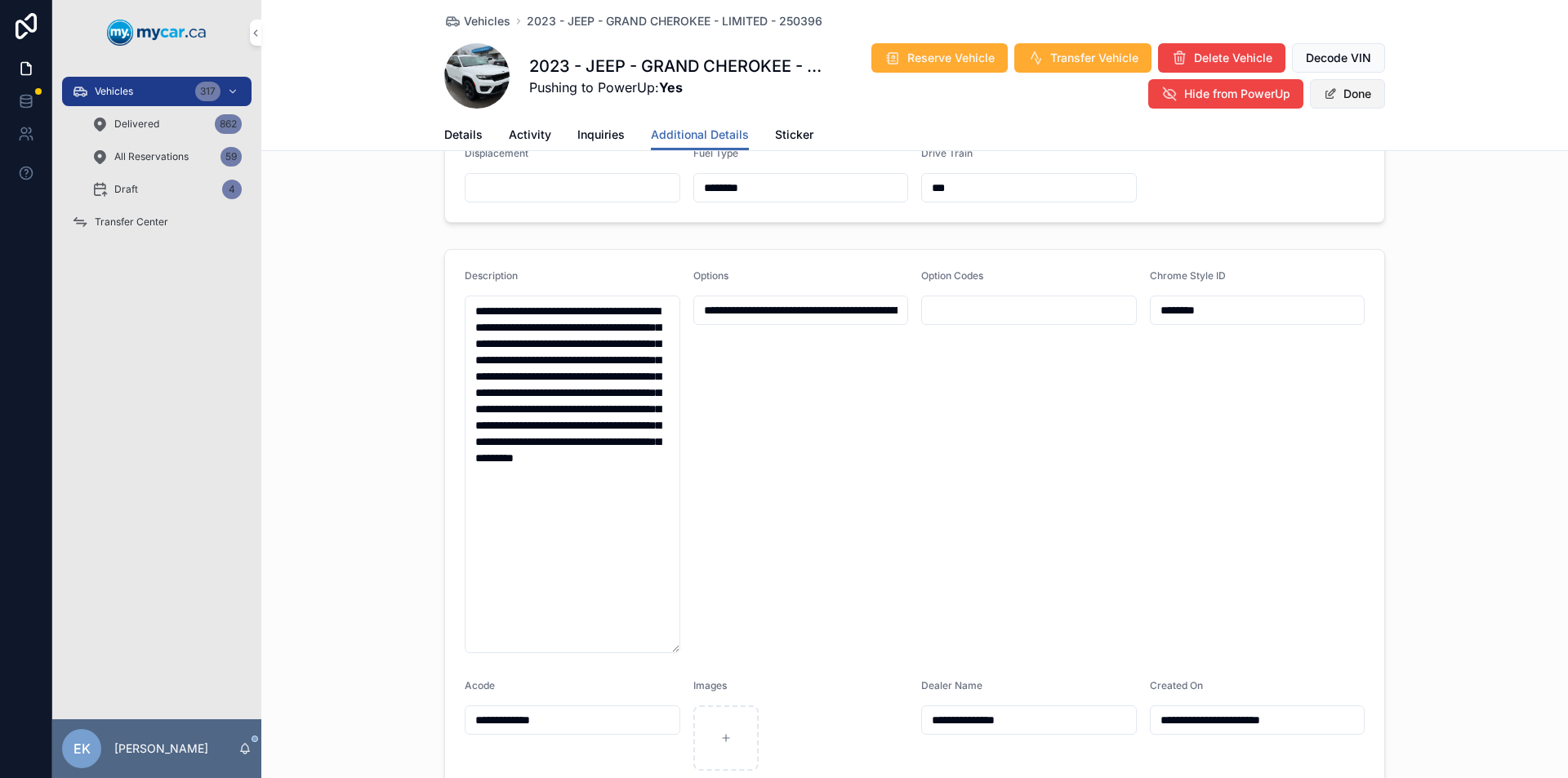
click at [1346, 98] on button "Done" at bounding box center [1348, 94] width 75 height 29
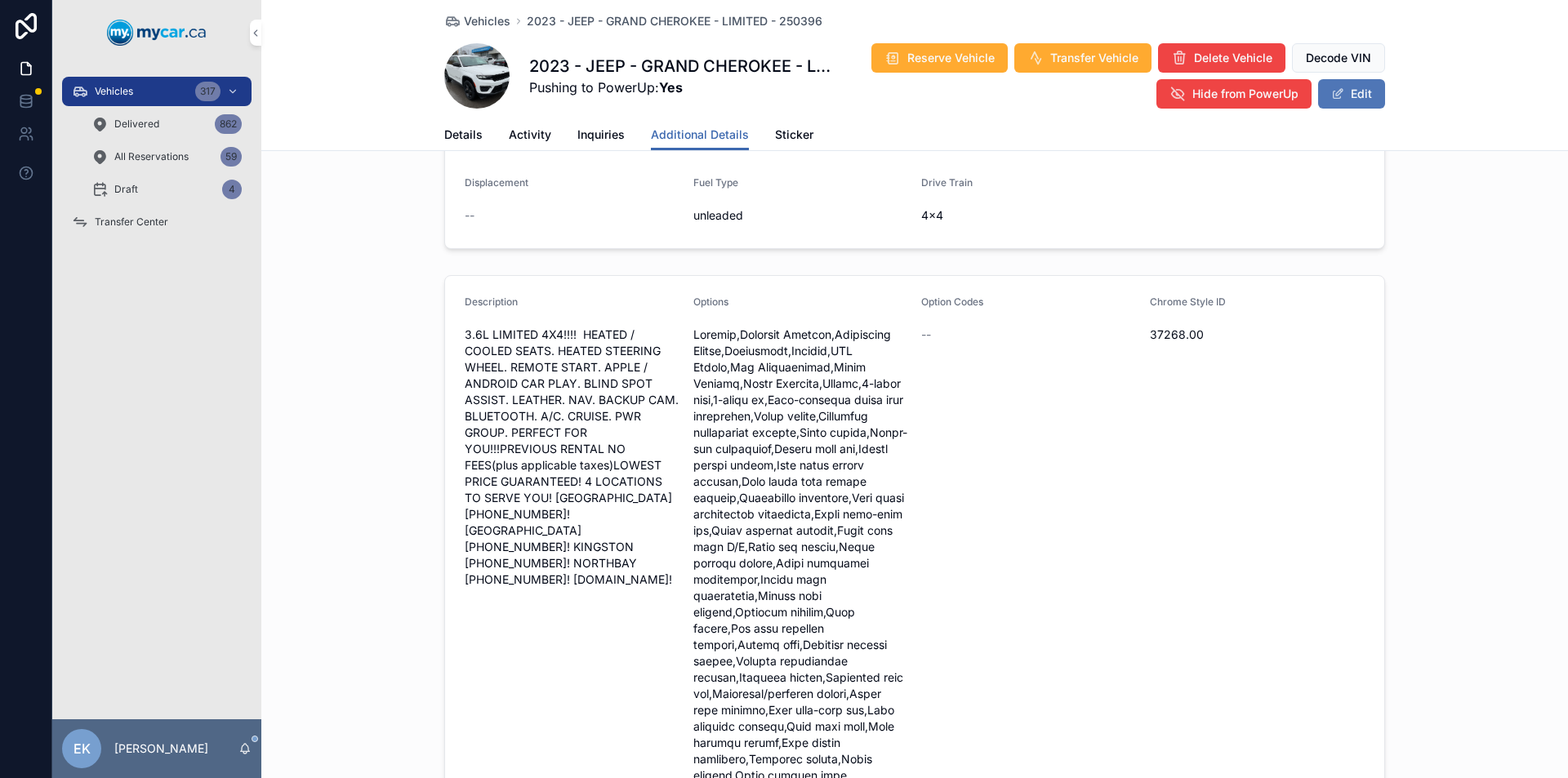
scroll to position [490, 0]
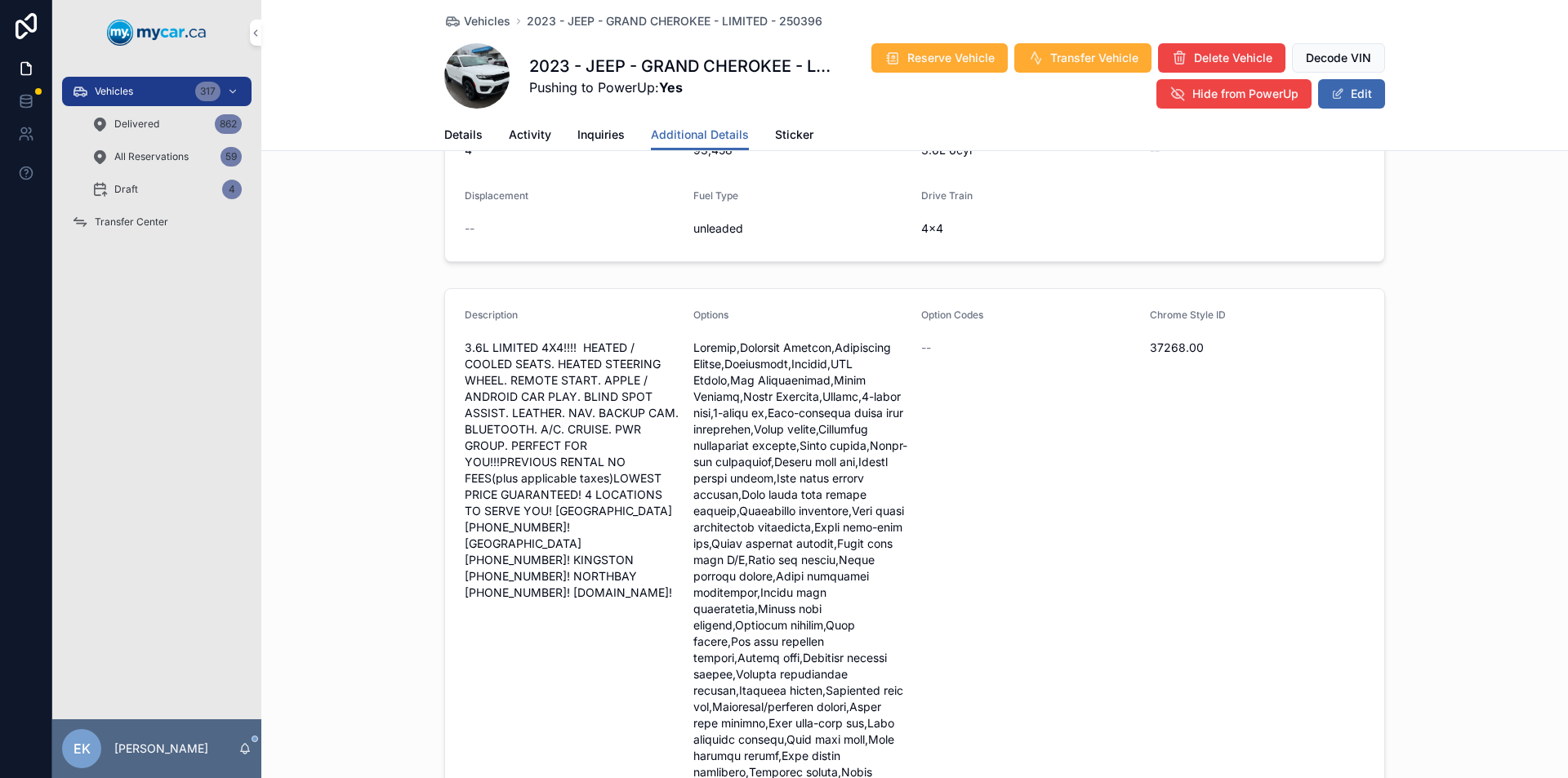
click at [124, 224] on span "Transfer Center" at bounding box center [131, 222] width 73 height 14
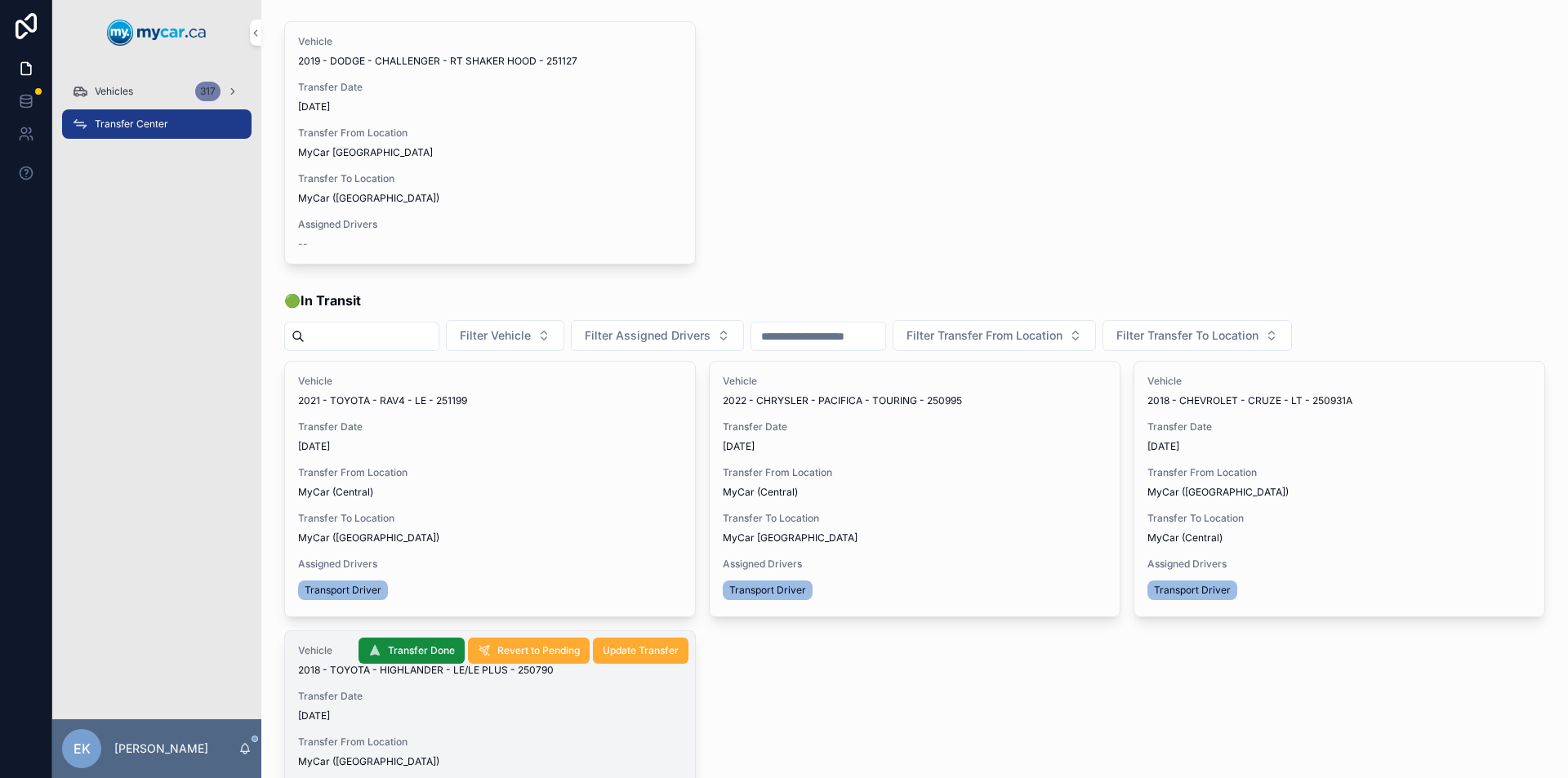
scroll to position [163, 0]
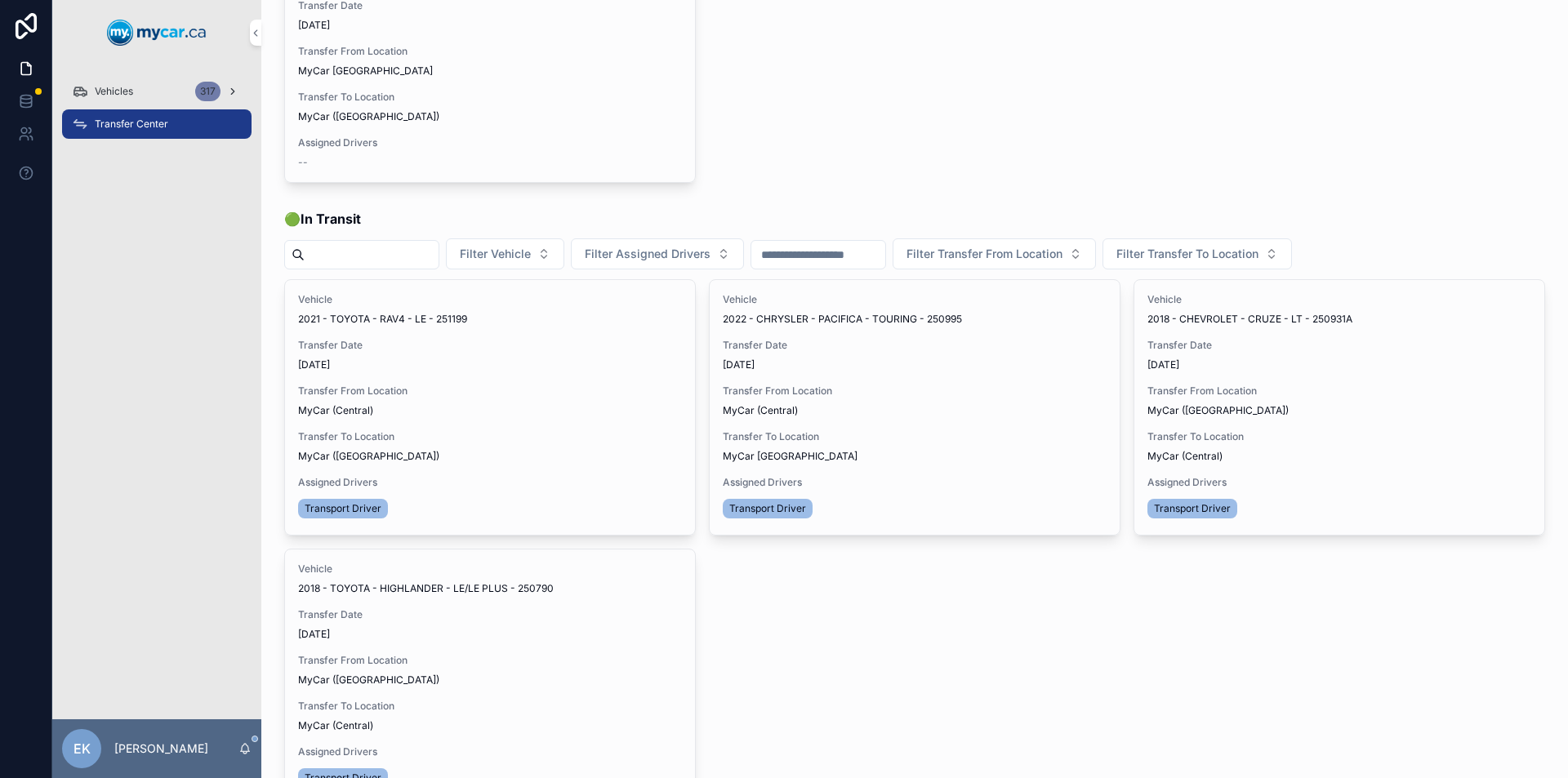
click at [99, 91] on span "Vehicles" at bounding box center [114, 92] width 39 height 14
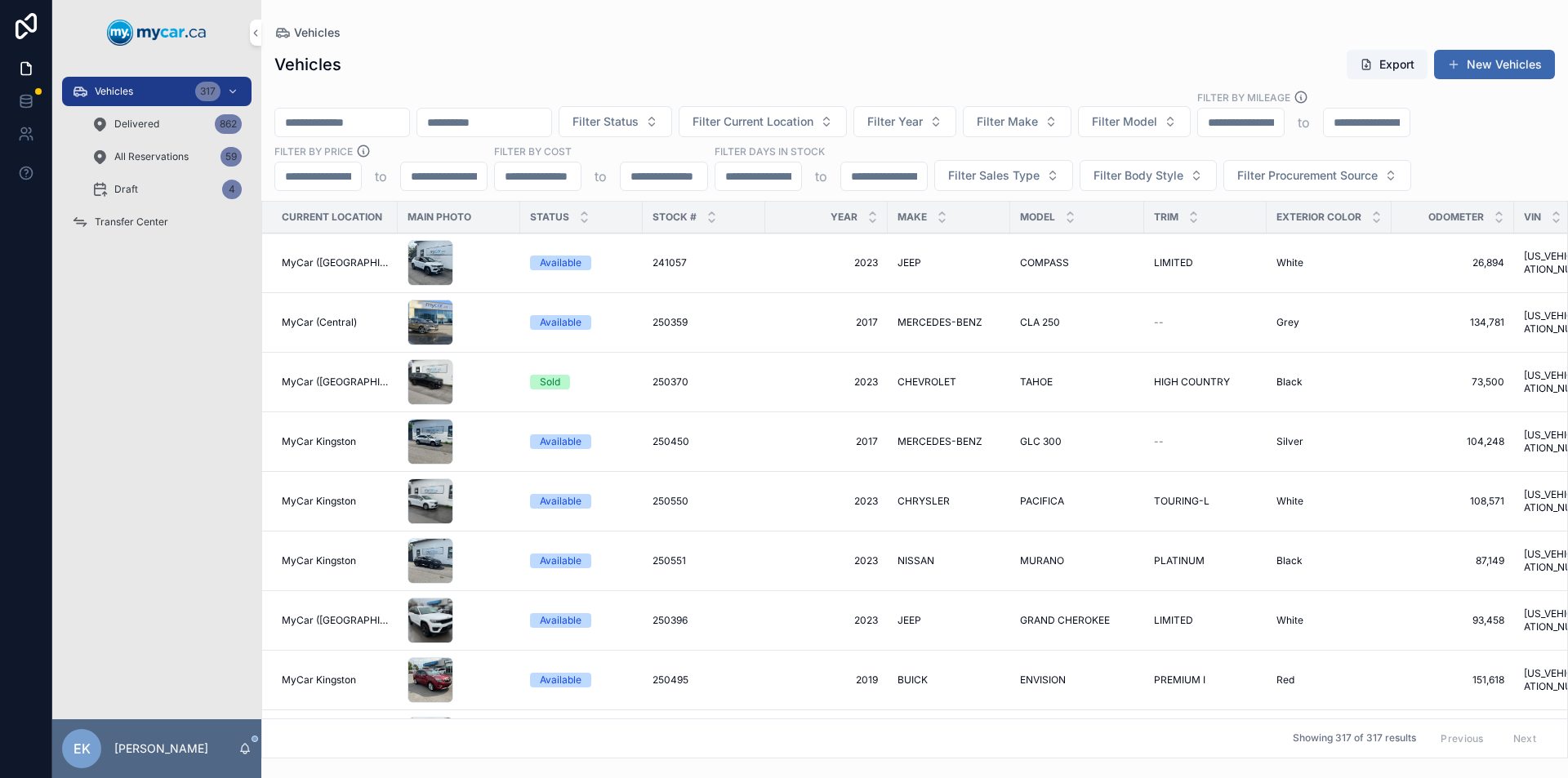
drag, startPoint x: 99, startPoint y: 91, endPoint x: 384, endPoint y: 113, distance: 285.8
click at [384, 113] on input "scrollable content" at bounding box center [342, 123] width 134 height 23
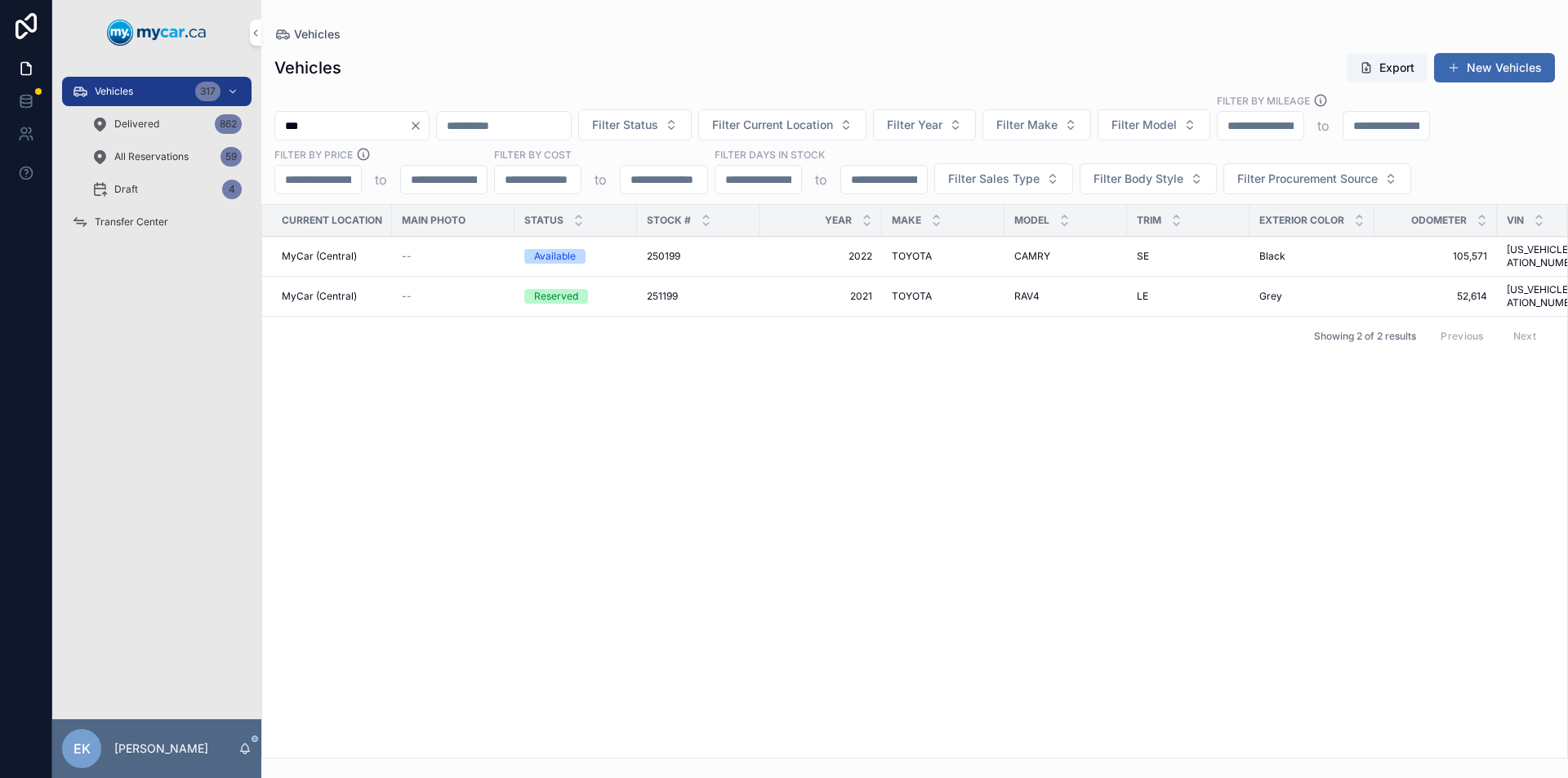
type input "***"
click at [657, 290] on span "251199" at bounding box center [662, 297] width 31 height 14
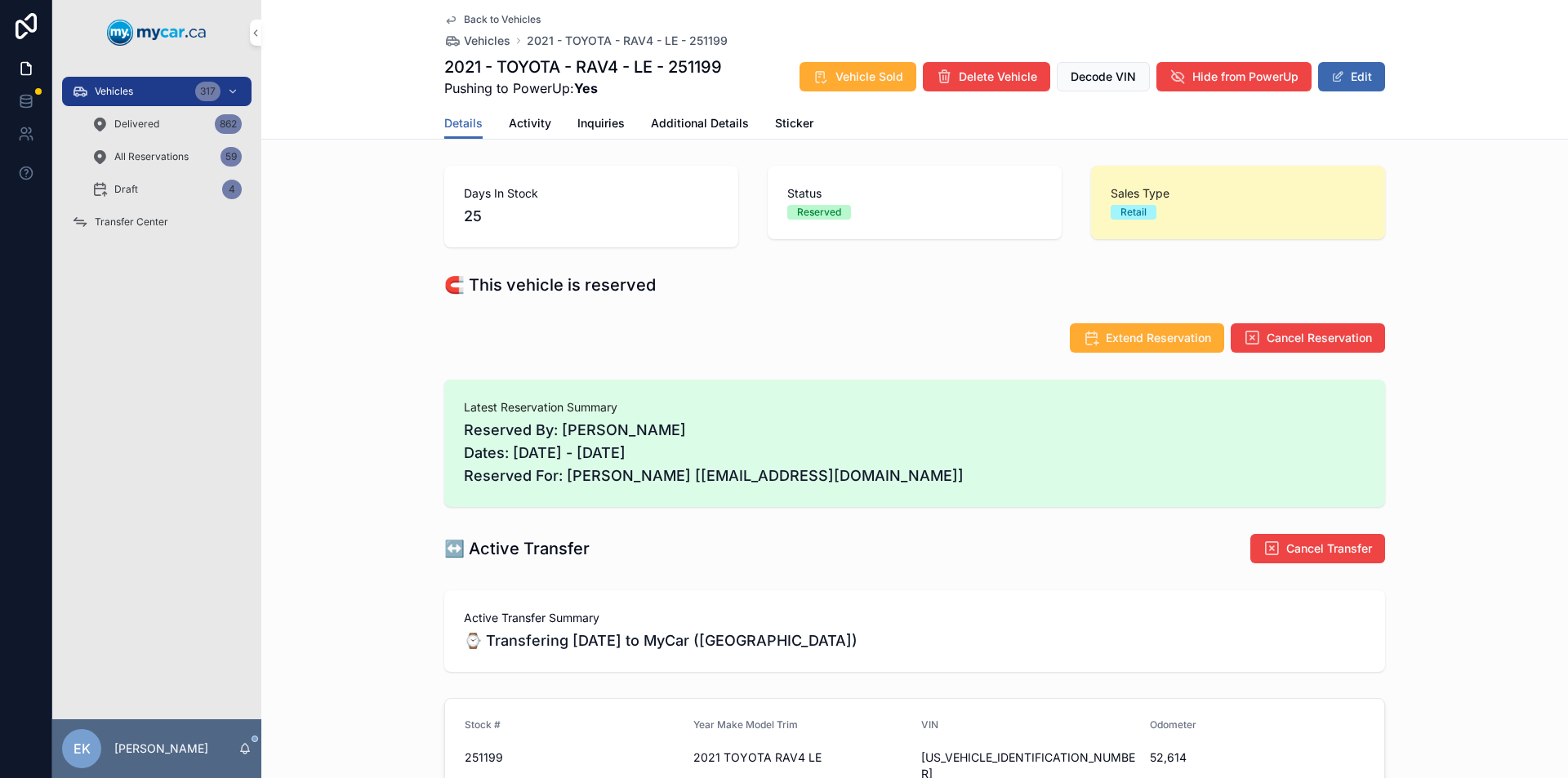
click at [115, 224] on span "Transfer Center" at bounding box center [131, 222] width 73 height 14
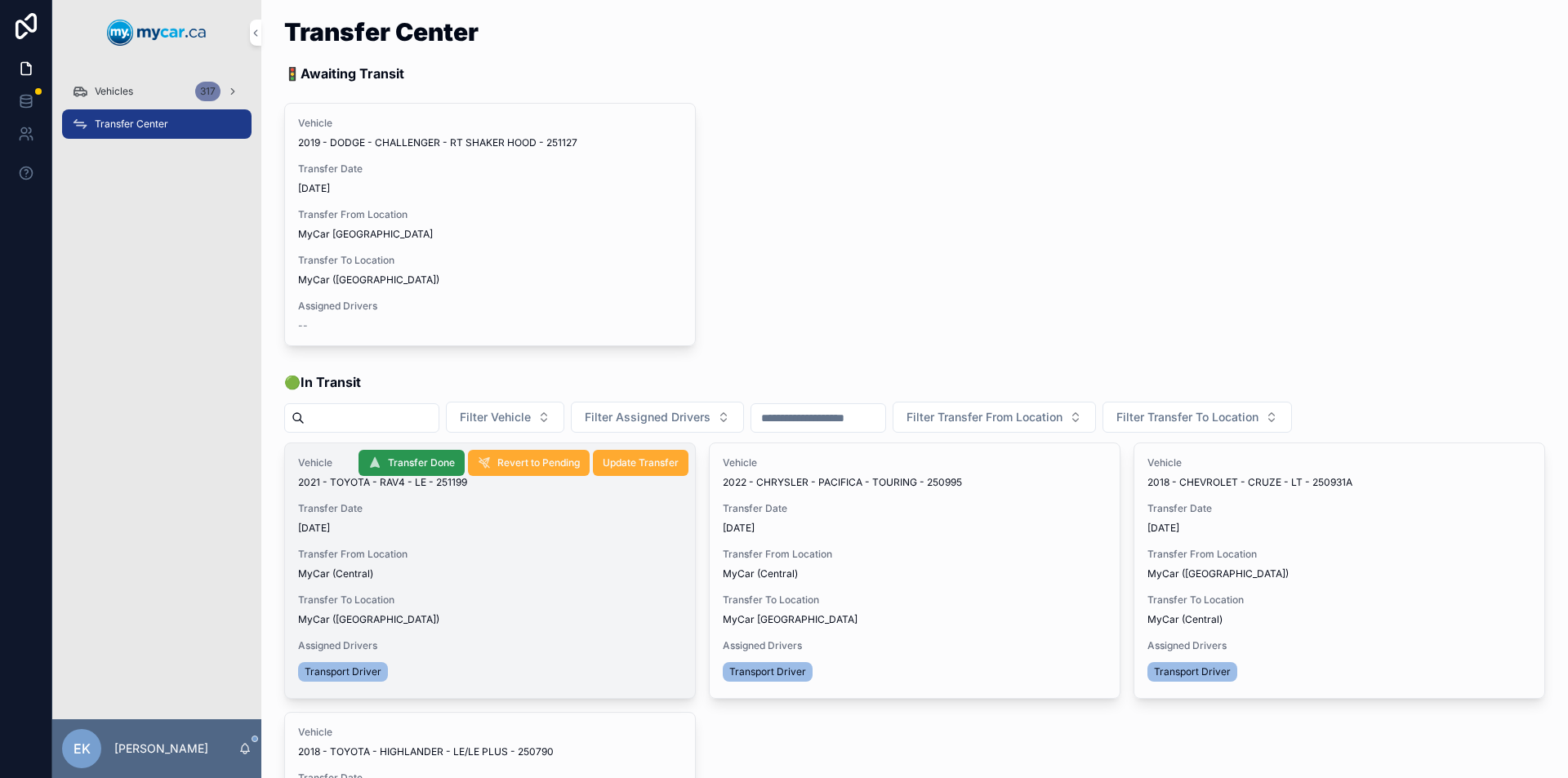
click at [408, 459] on span "Transfer Done" at bounding box center [421, 463] width 67 height 14
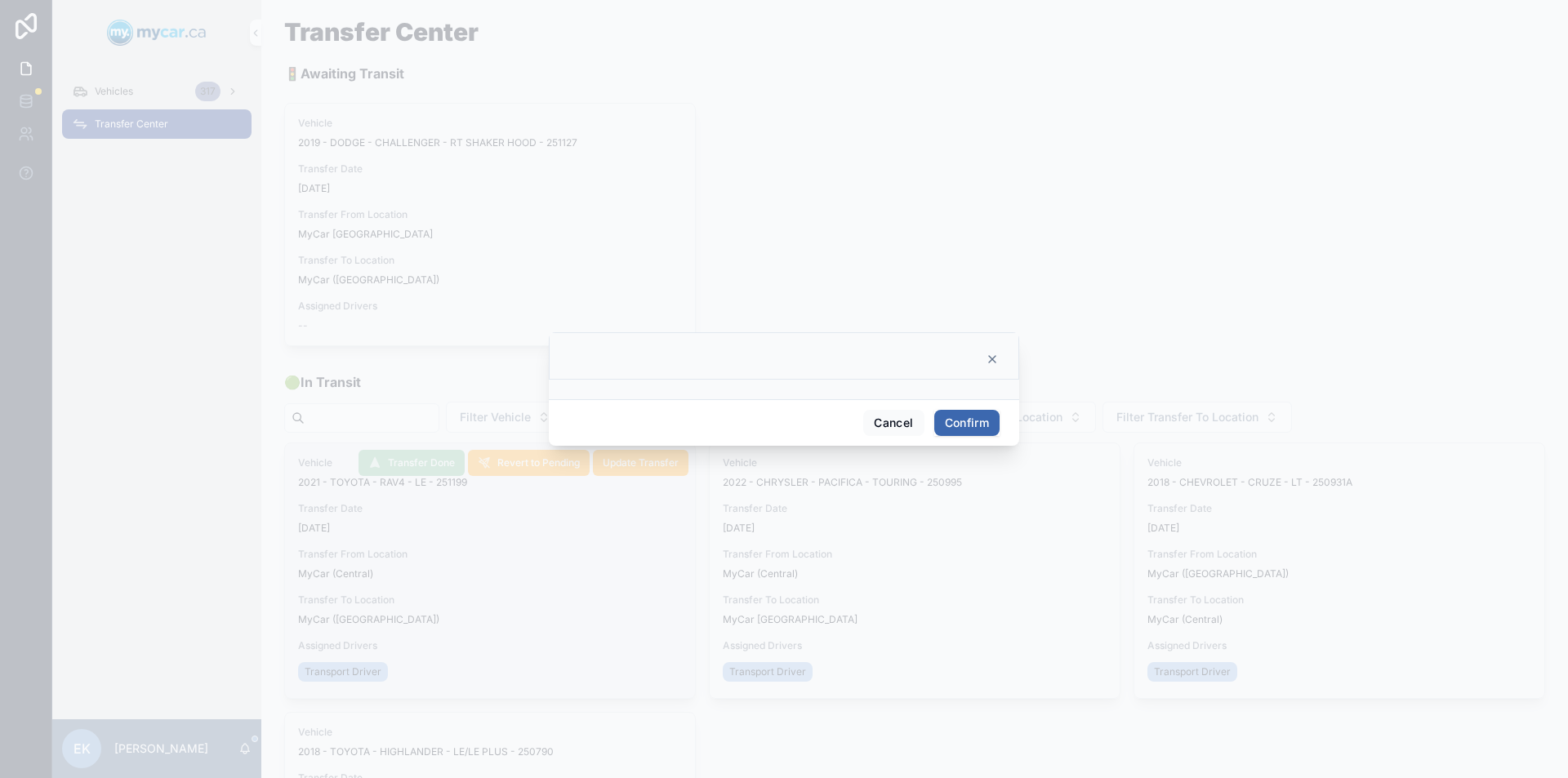
click at [977, 424] on button "Confirm" at bounding box center [968, 422] width 66 height 26
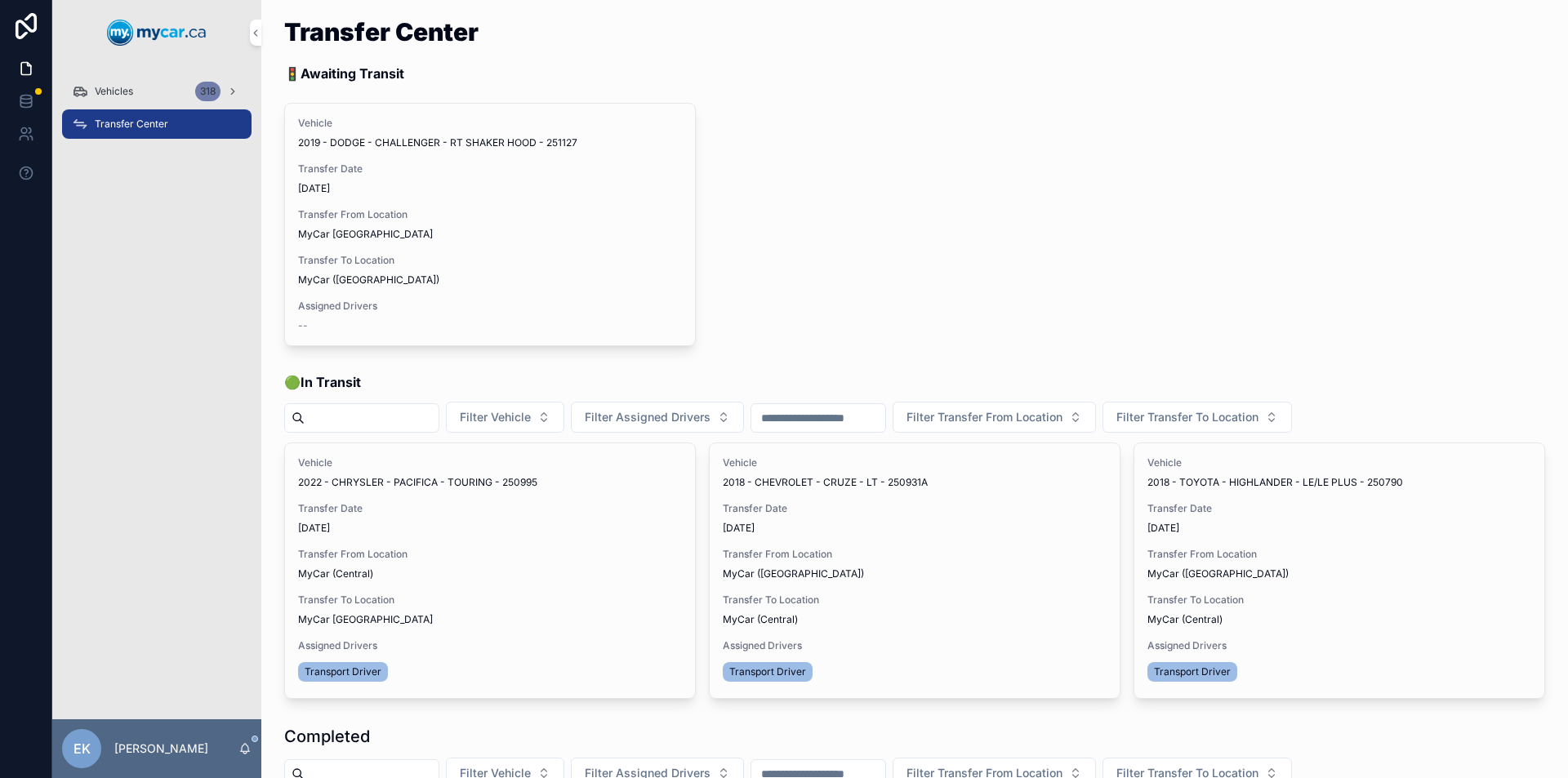
click at [1190, 740] on div "Completed" at bounding box center [915, 736] width 1262 height 23
click at [113, 91] on span "Vehicles" at bounding box center [114, 92] width 39 height 14
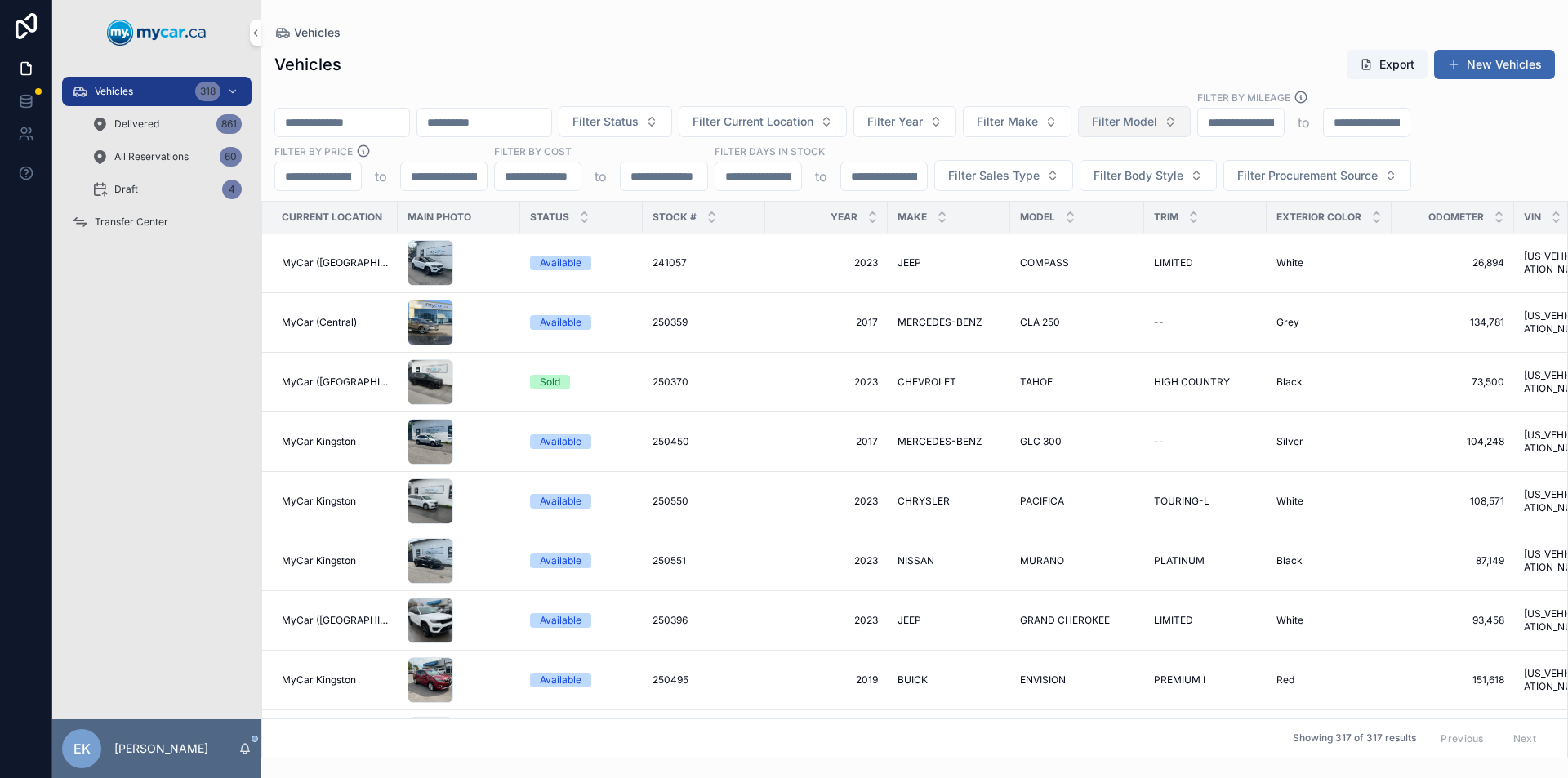
click at [1157, 123] on span "Filter Model" at bounding box center [1125, 121] width 66 height 16
type input "**"
click at [1135, 186] on div "RVR" at bounding box center [1217, 187] width 227 height 26
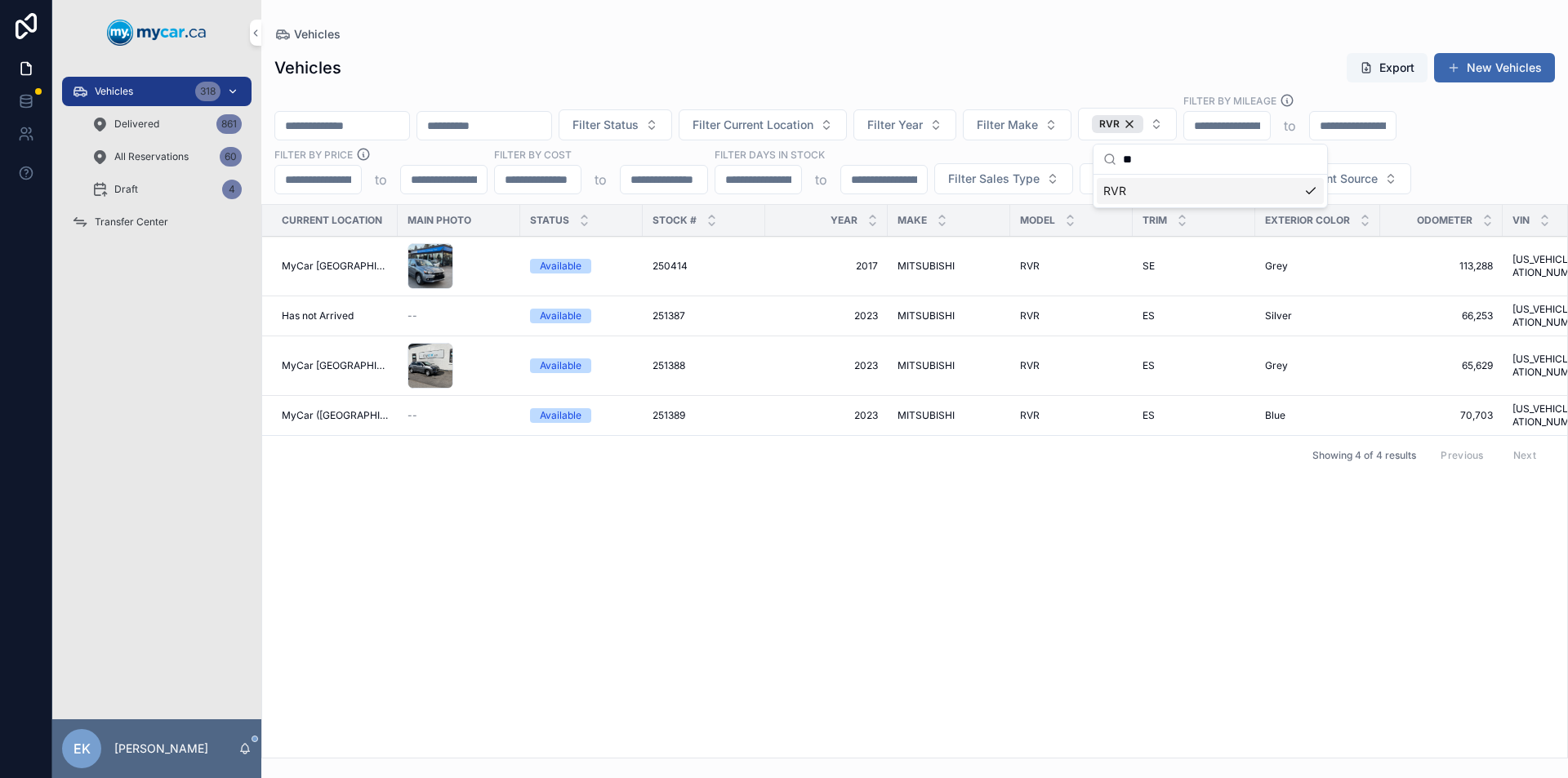
click at [177, 87] on div "Vehicles 318" at bounding box center [157, 91] width 170 height 26
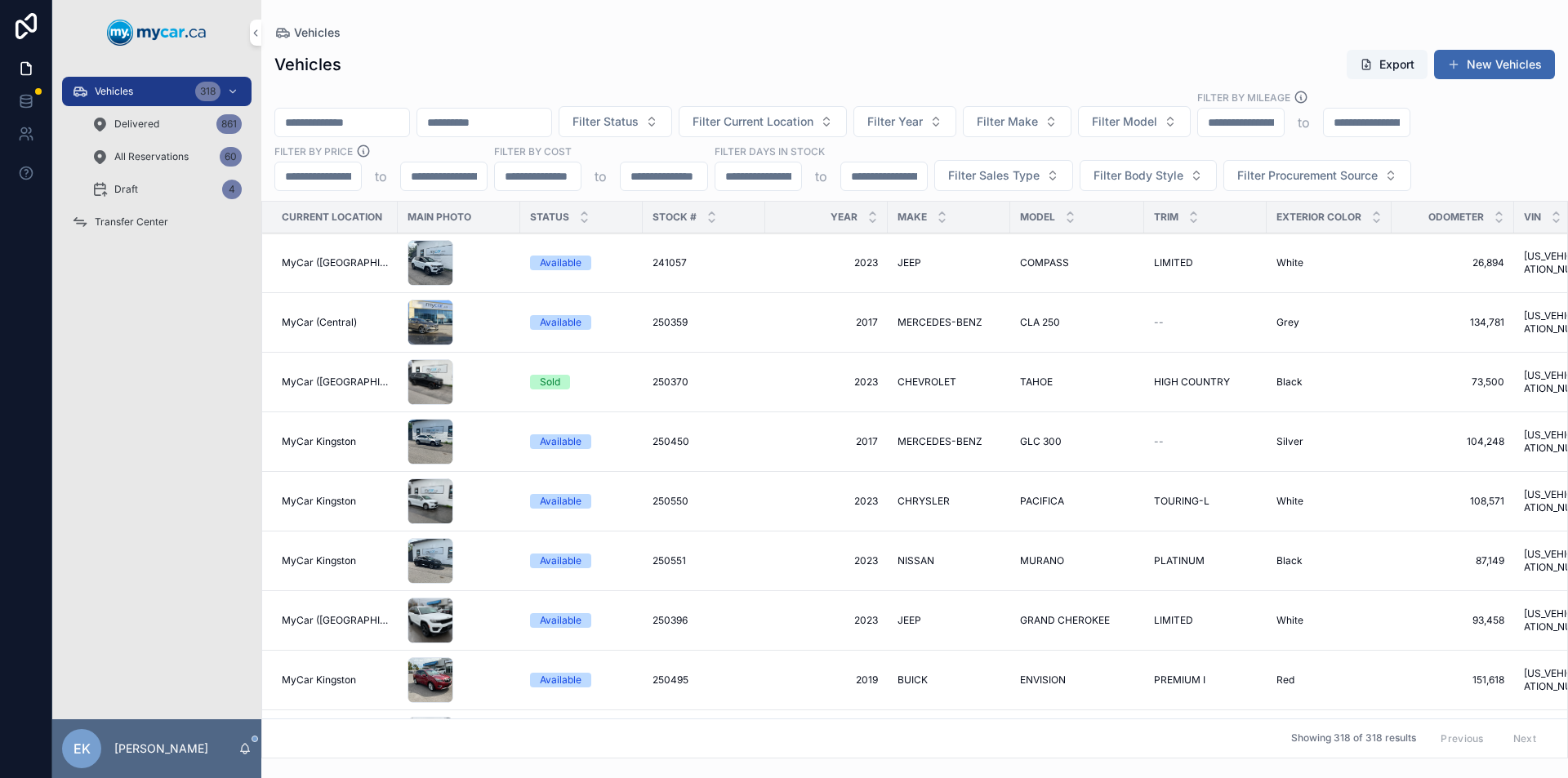
click at [143, 217] on span "Transfer Center" at bounding box center [131, 222] width 73 height 14
